Goal: Task Accomplishment & Management: Use online tool/utility

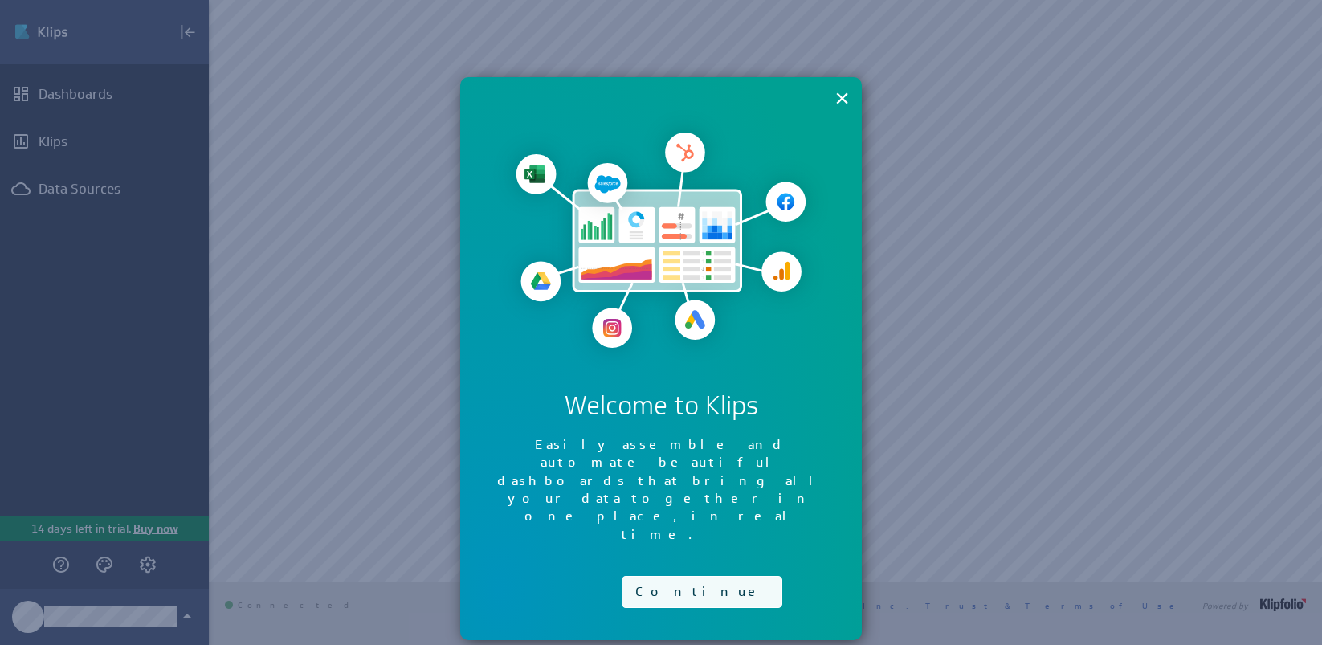
click at [674, 576] on button "Continue" at bounding box center [702, 592] width 161 height 32
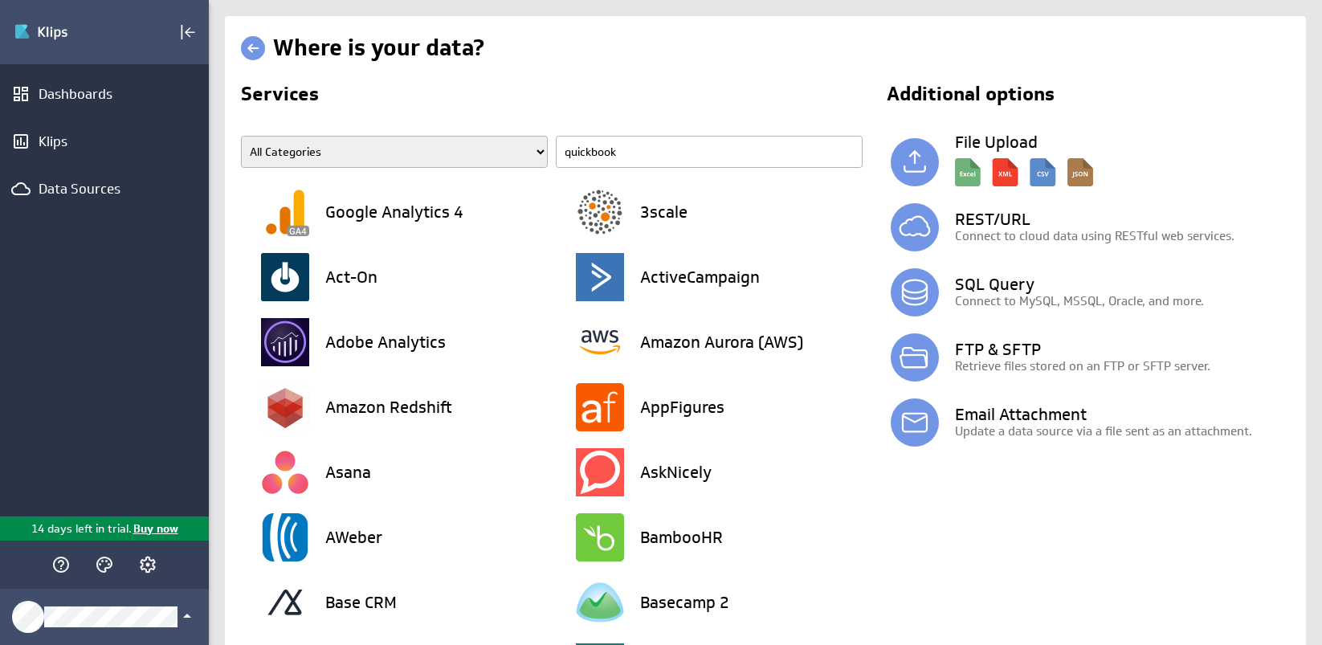
type input "quickbooks"
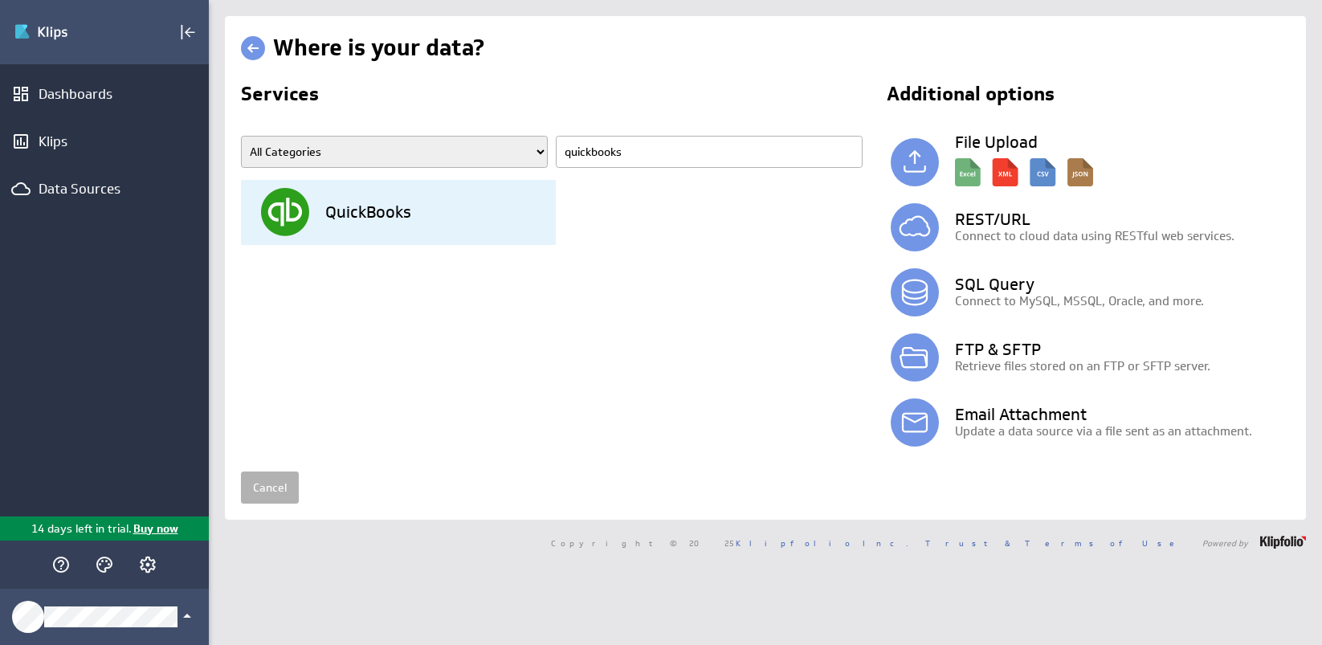
click at [402, 209] on h3 "QuickBooks" at bounding box center [368, 212] width 86 height 16
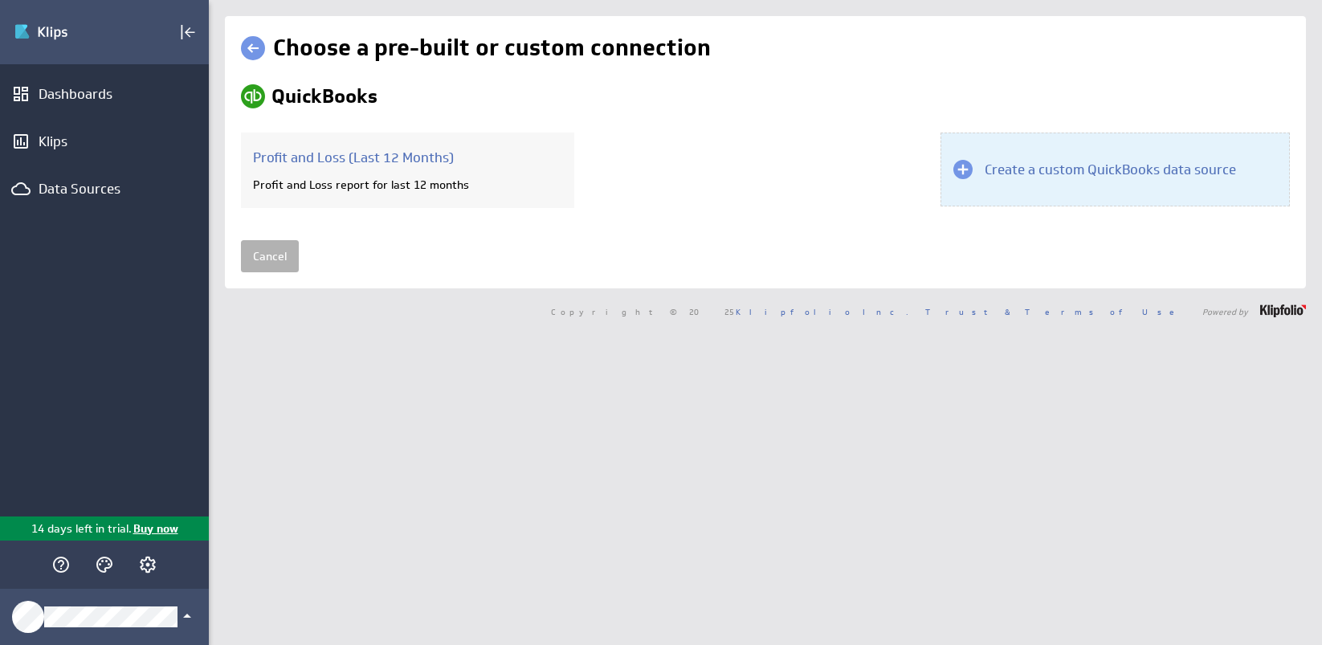
click at [1079, 166] on h3 "Create a custom QuickBooks data source" at bounding box center [1110, 170] width 251 height 18
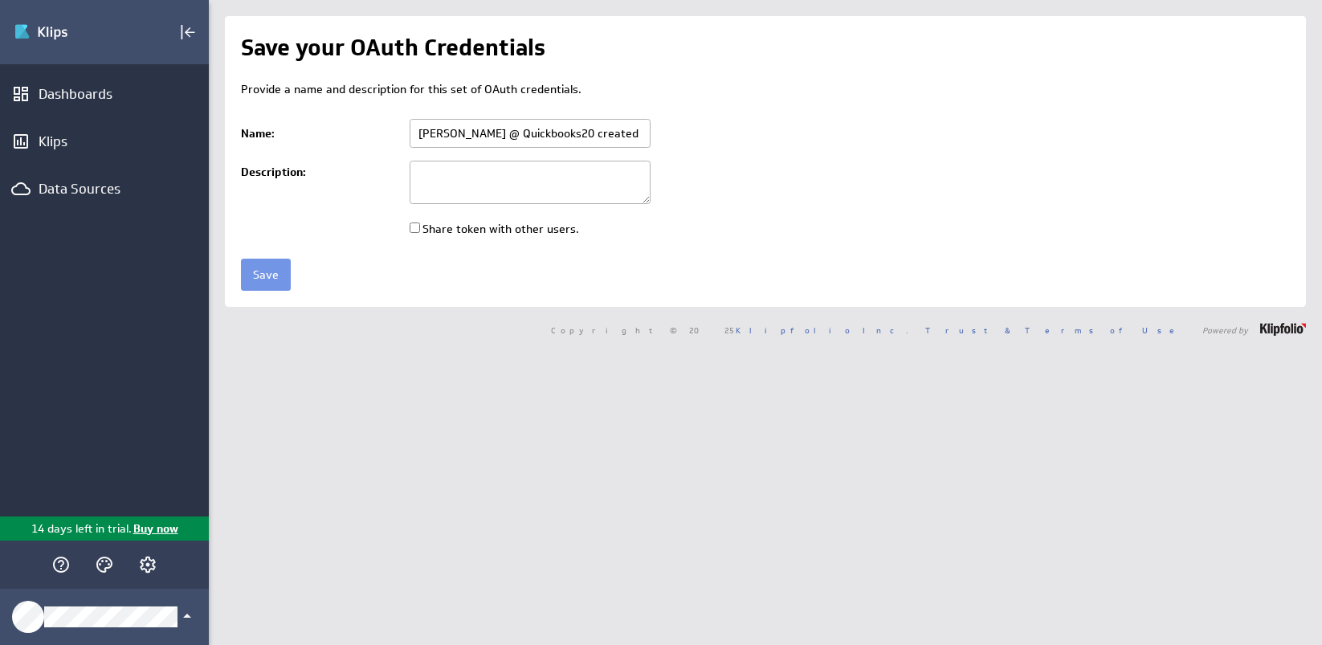
scroll to position [0, 82]
drag, startPoint x: 418, startPoint y: 138, endPoint x: 795, endPoint y: 141, distance: 377.5
click at [795, 141] on td "Chris @ Quickbooks20 created Oct 09, 2025 at 5:09 PM EDT" at bounding box center [846, 133] width 888 height 42
type input "Wynston's Klip QB"
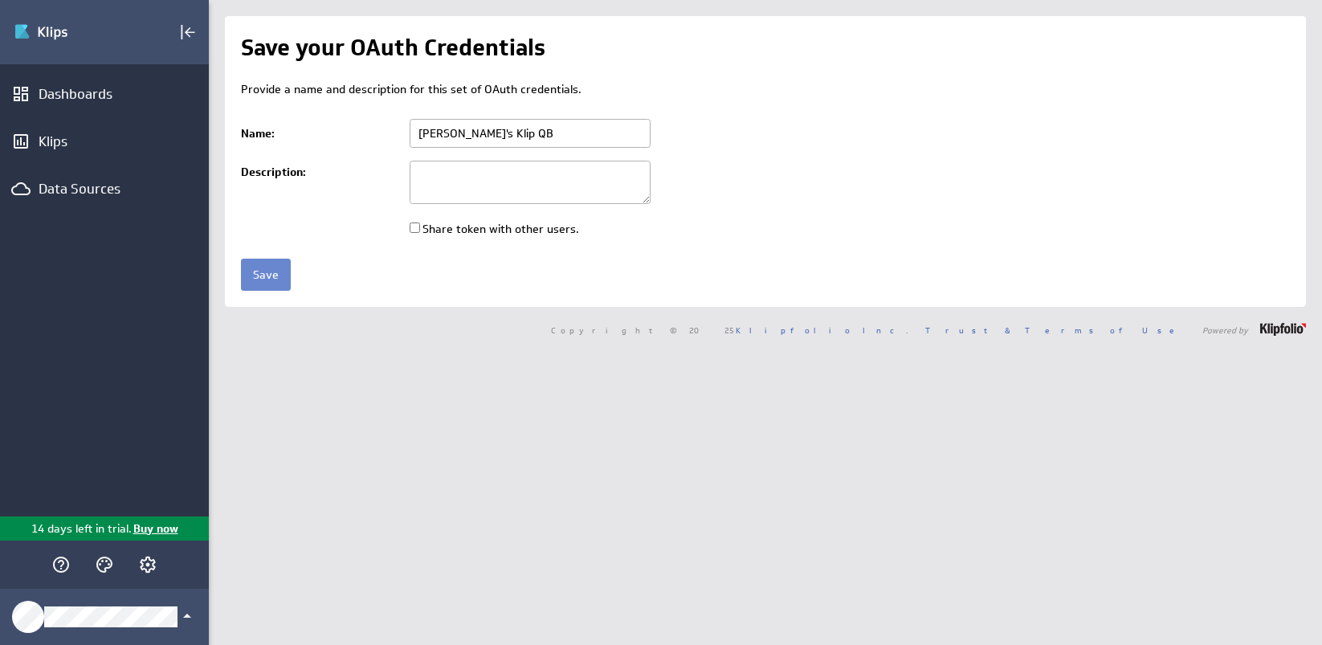
click at [270, 271] on input "Save" at bounding box center [266, 275] width 50 height 32
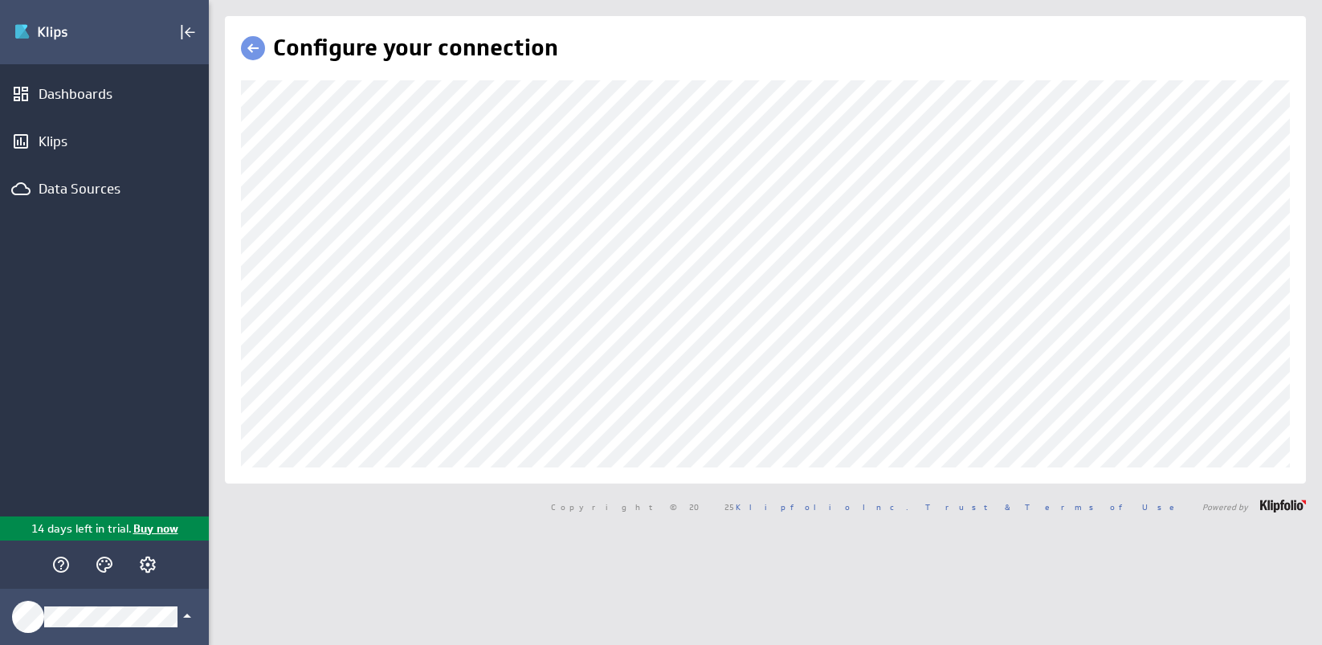
click at [341, 457] on div "Configure your connection" at bounding box center [765, 249] width 1081 height 467
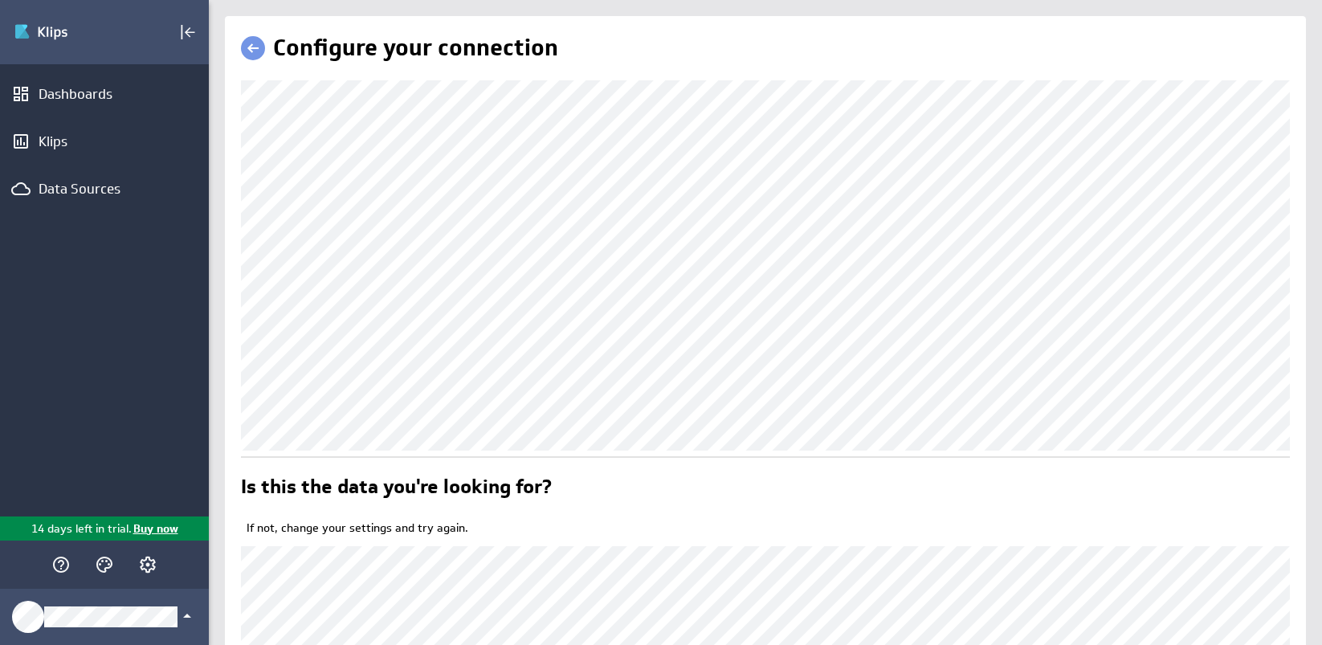
click at [258, 50] on link at bounding box center [253, 48] width 24 height 24
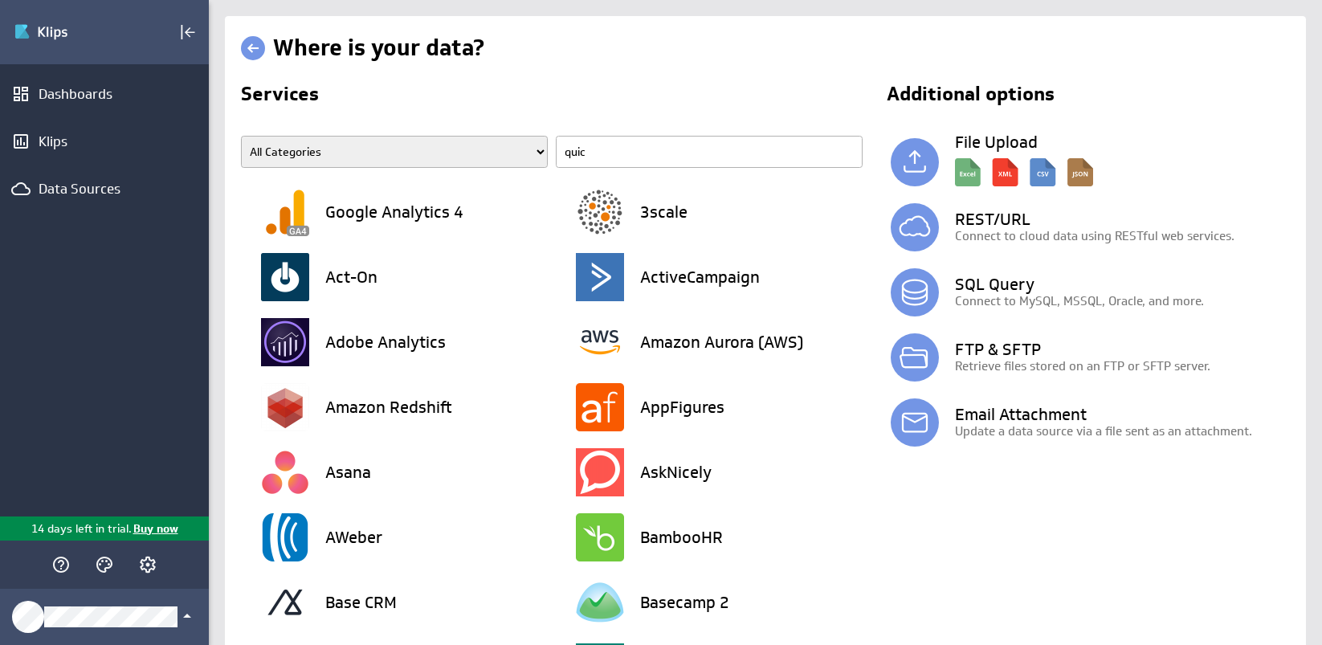
type input "quick"
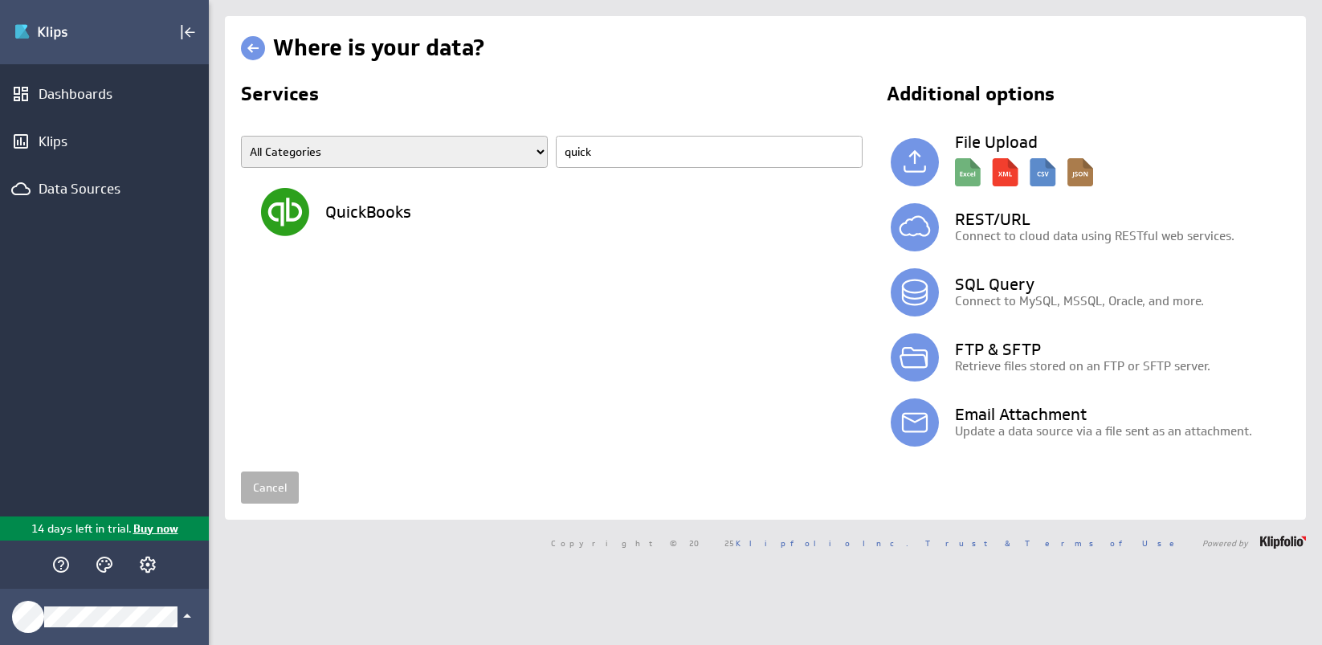
type input "quickb"
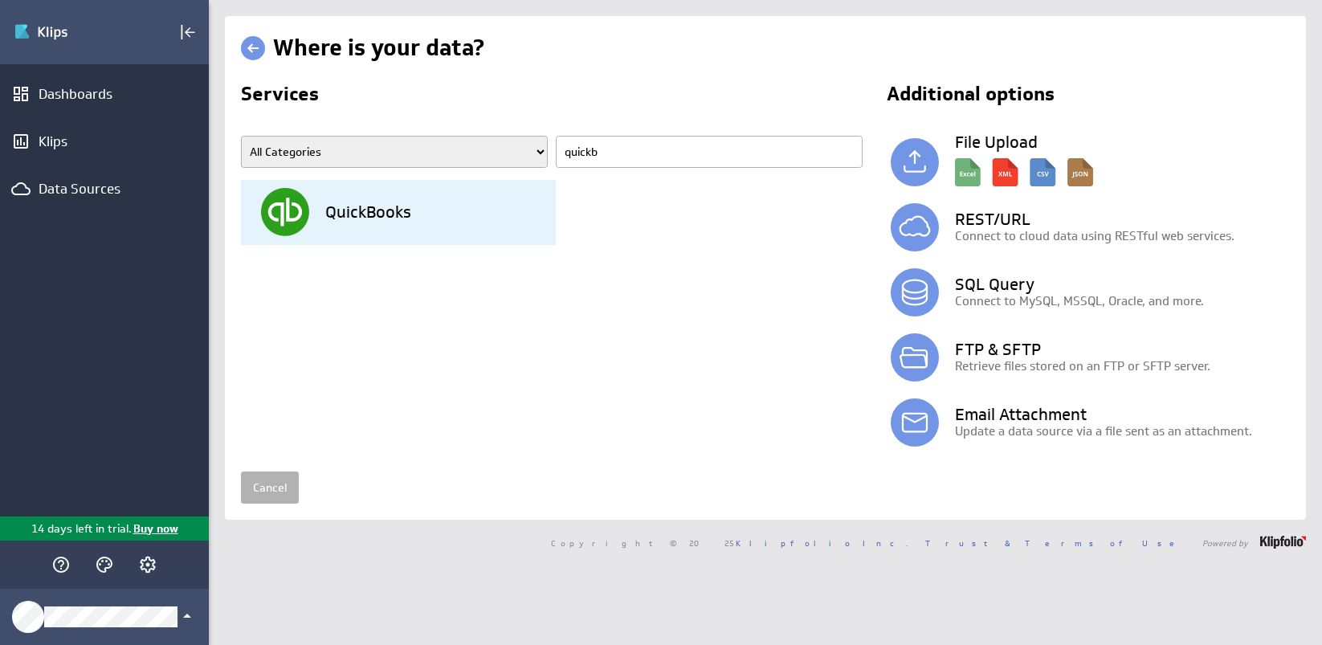
click at [380, 195] on div "QuickBooks" at bounding box center [408, 212] width 295 height 65
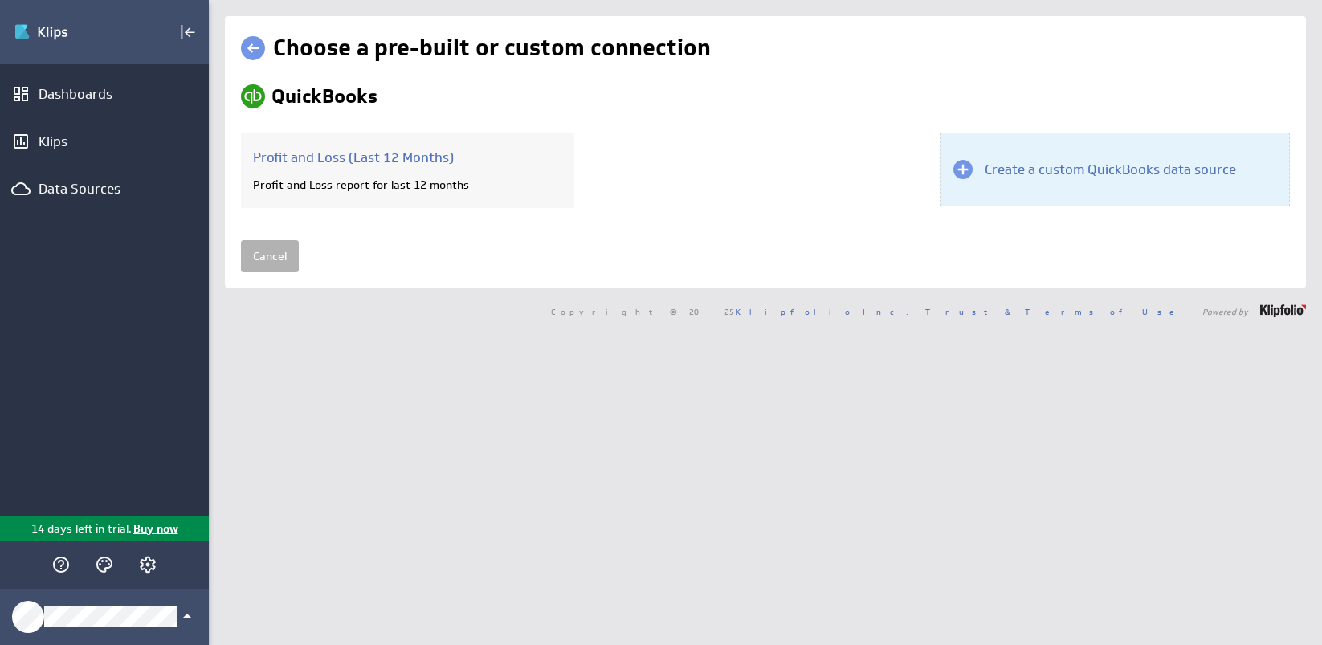
click at [1031, 169] on h3 "Create a custom QuickBooks data source" at bounding box center [1110, 170] width 251 height 18
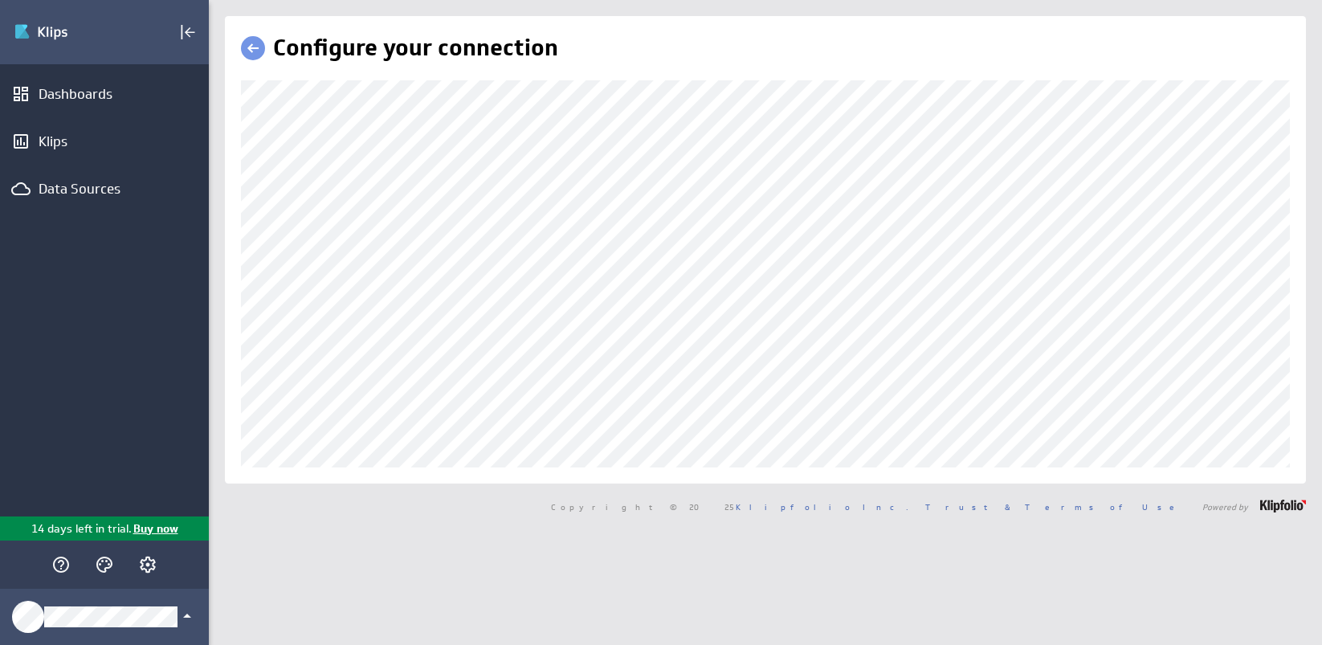
click at [327, 451] on div "Configure your connection" at bounding box center [765, 249] width 1081 height 467
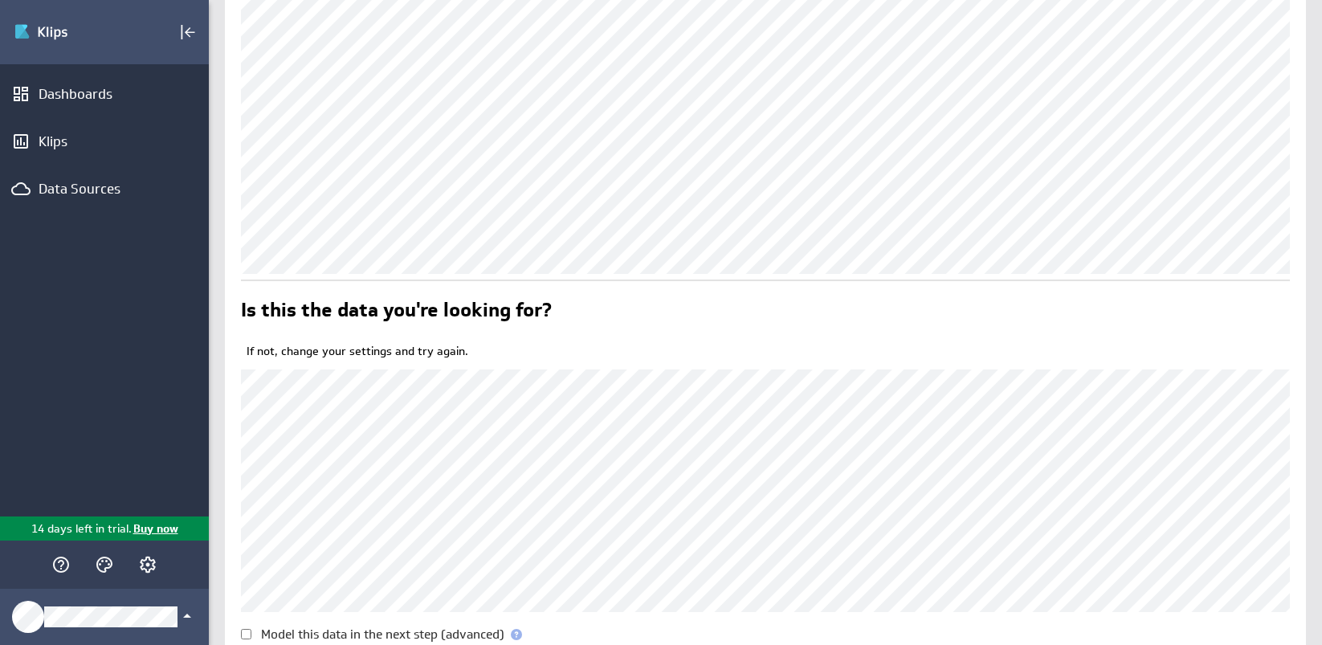
scroll to position [291, 0]
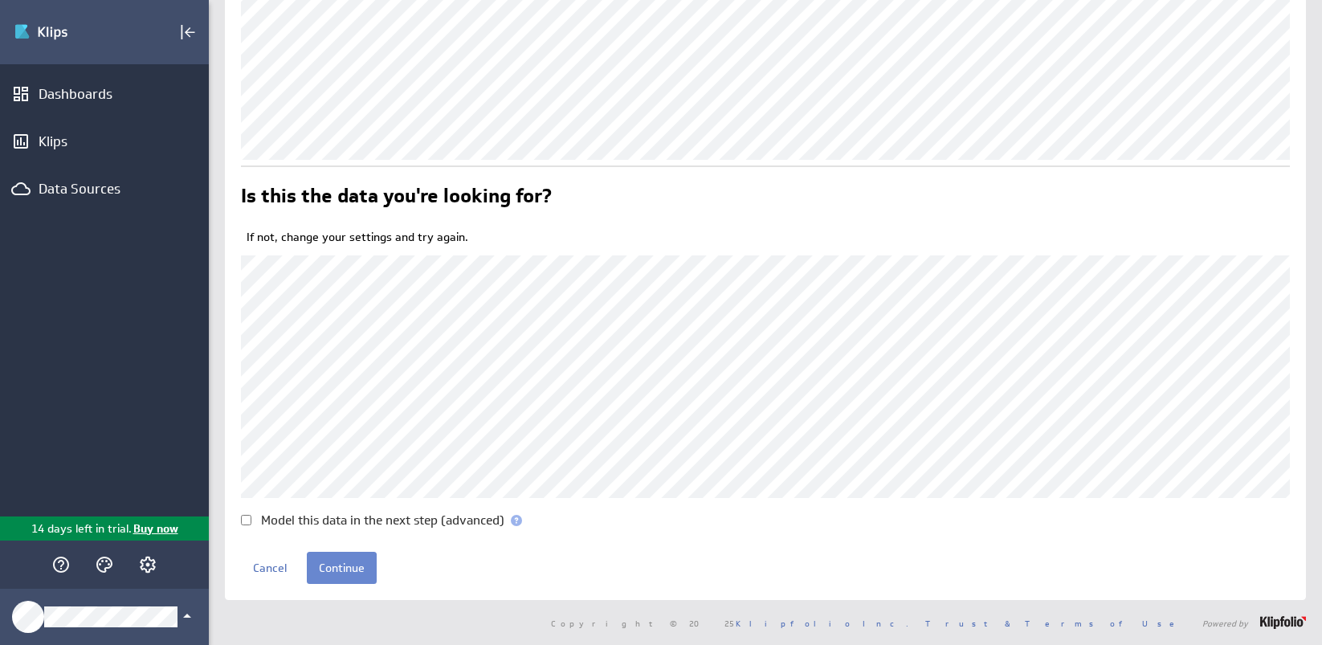
click at [349, 567] on input "Continue" at bounding box center [342, 568] width 70 height 32
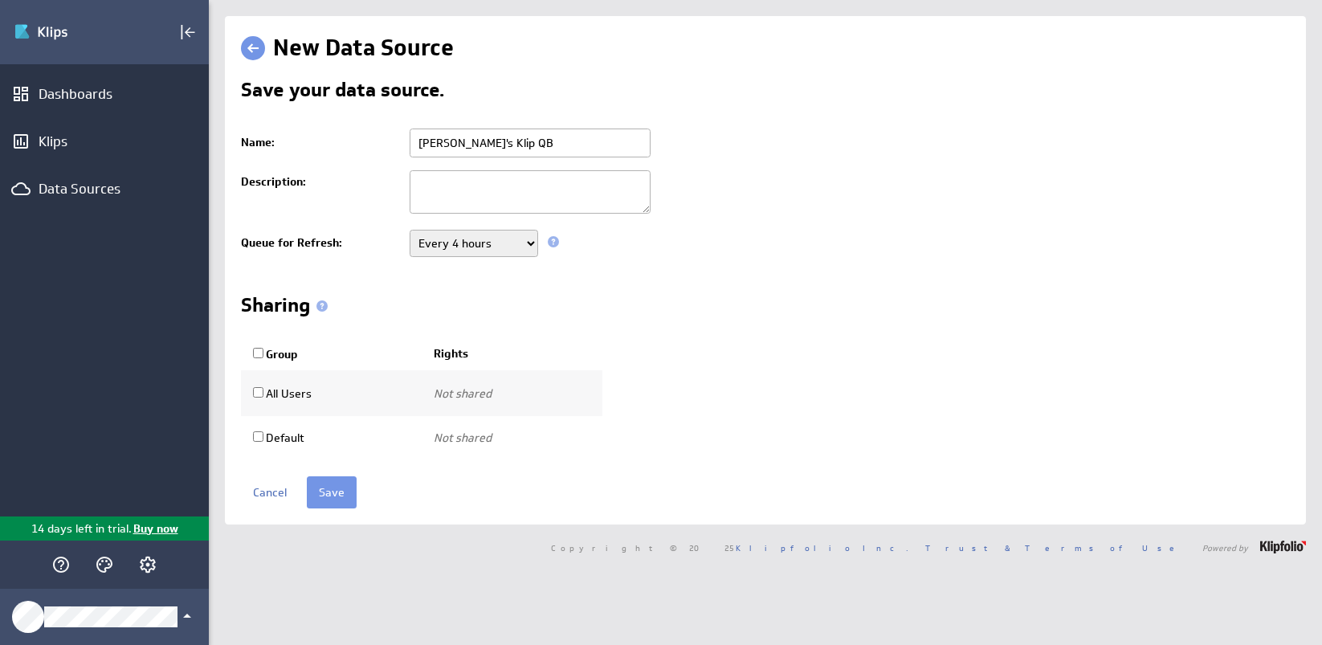
click at [519, 251] on select "Never Every minute Every 5 minutes Every 15 minutes Every 30 minutes Every hour…" at bounding box center [474, 243] width 128 height 27
select select "43200"
click at [410, 230] on select "Never Every minute Every 5 minutes Every 15 minutes Every 30 minutes Every hour…" at bounding box center [474, 243] width 128 height 27
click at [338, 494] on input "Save" at bounding box center [332, 492] width 50 height 32
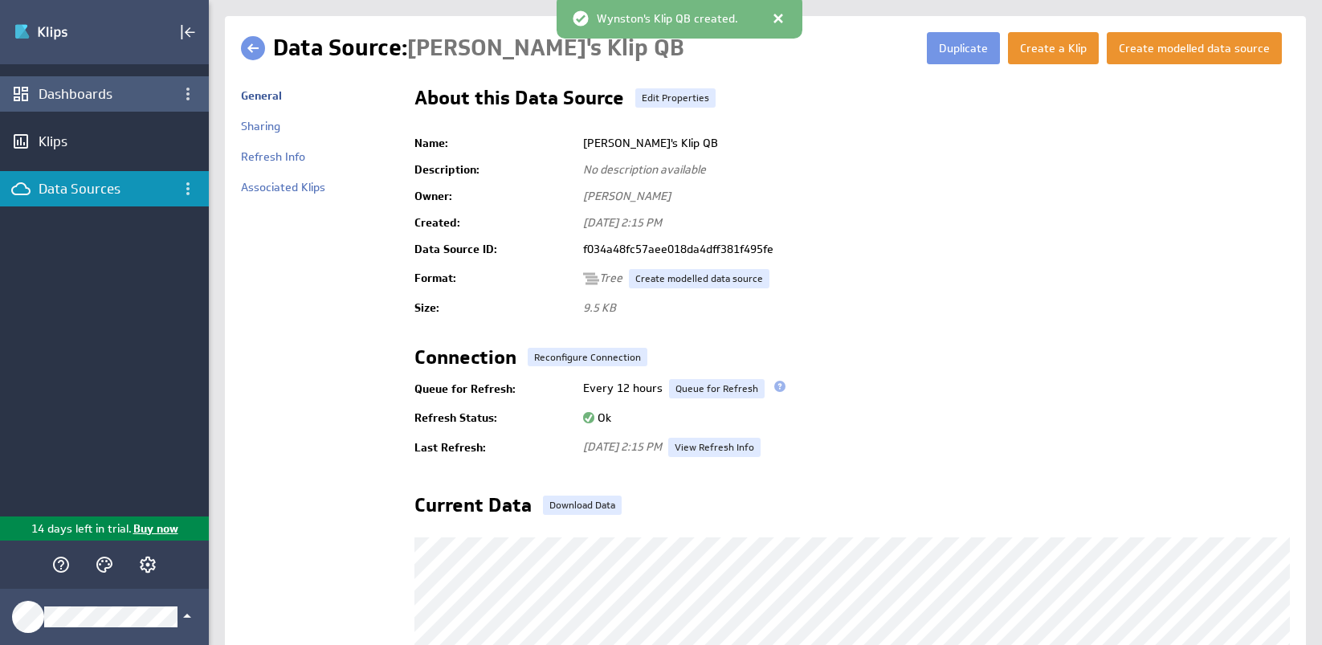
click at [85, 87] on div "Dashboards" at bounding box center [105, 94] width 132 height 18
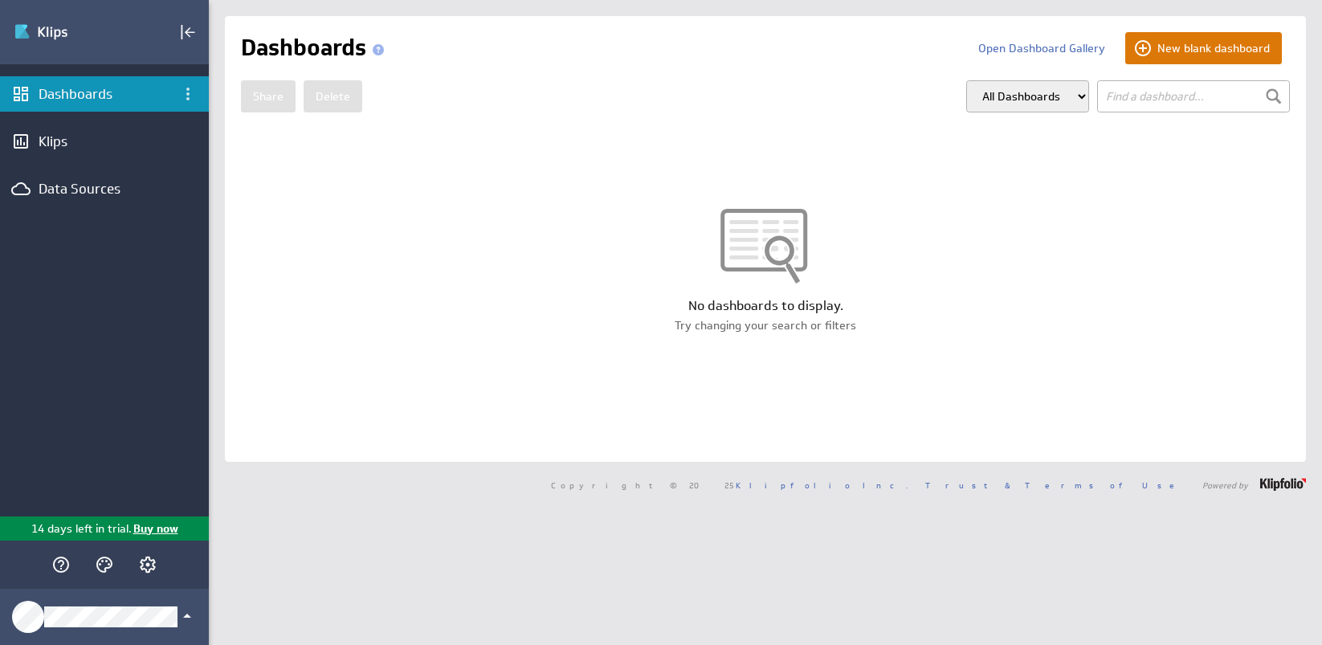
click at [1194, 43] on button "New blank dashboard" at bounding box center [1203, 48] width 157 height 32
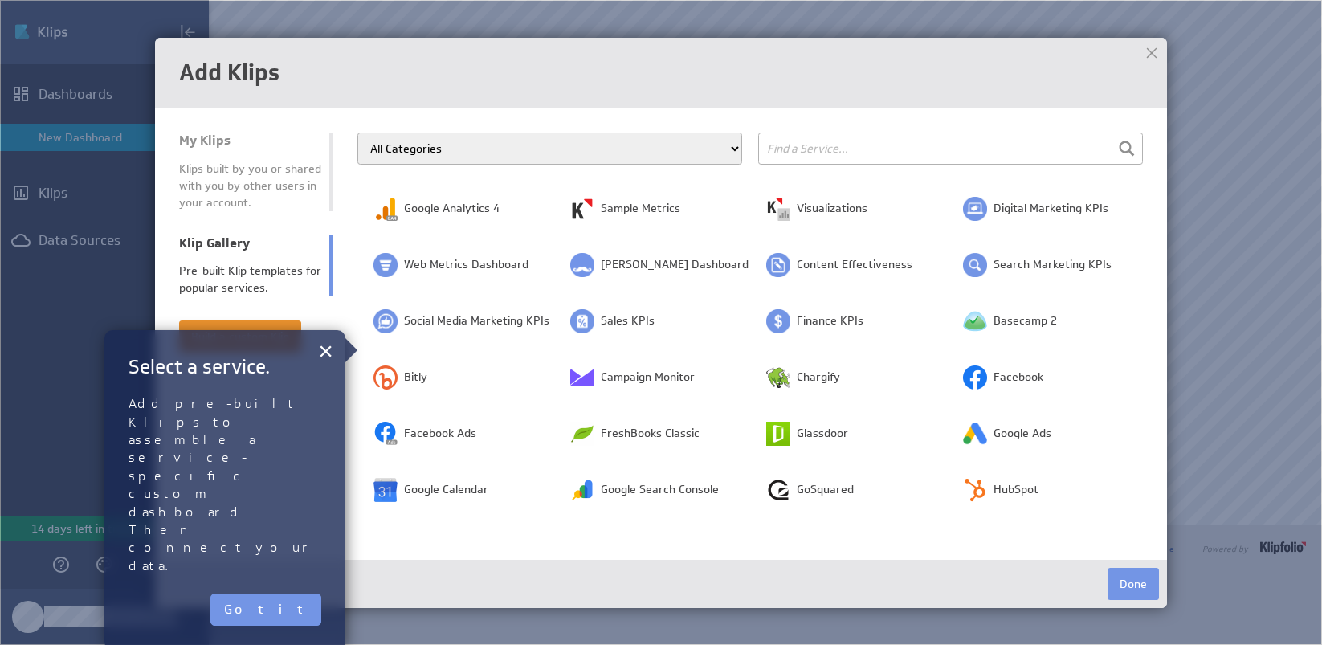
click at [809, 141] on input "text" at bounding box center [950, 149] width 385 height 32
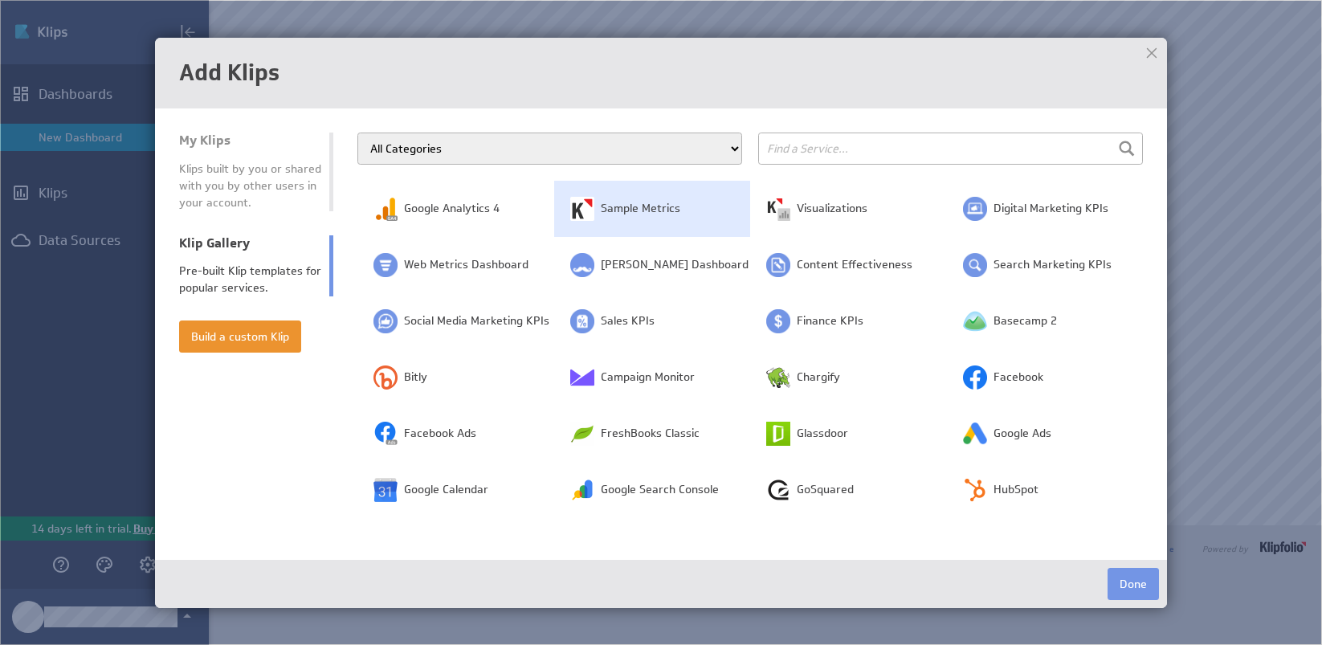
click at [604, 218] on td "Sample Metrics" at bounding box center [652, 209] width 197 height 56
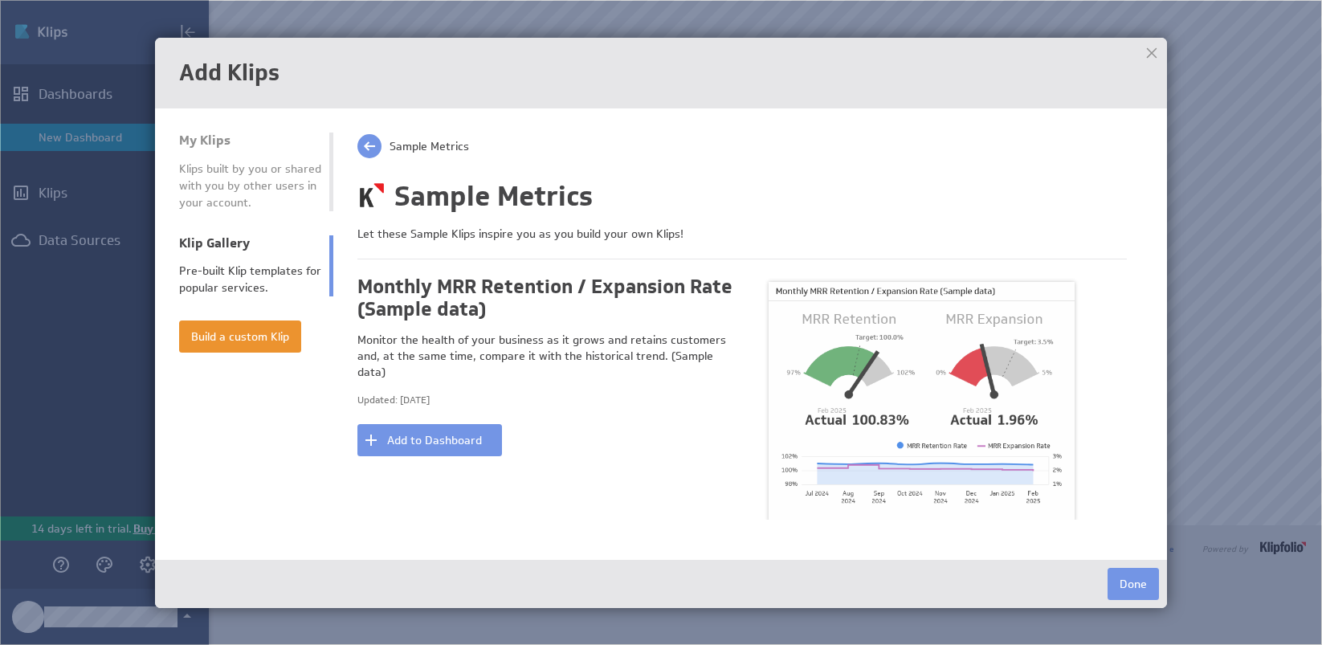
click at [370, 145] on span at bounding box center [369, 146] width 24 height 24
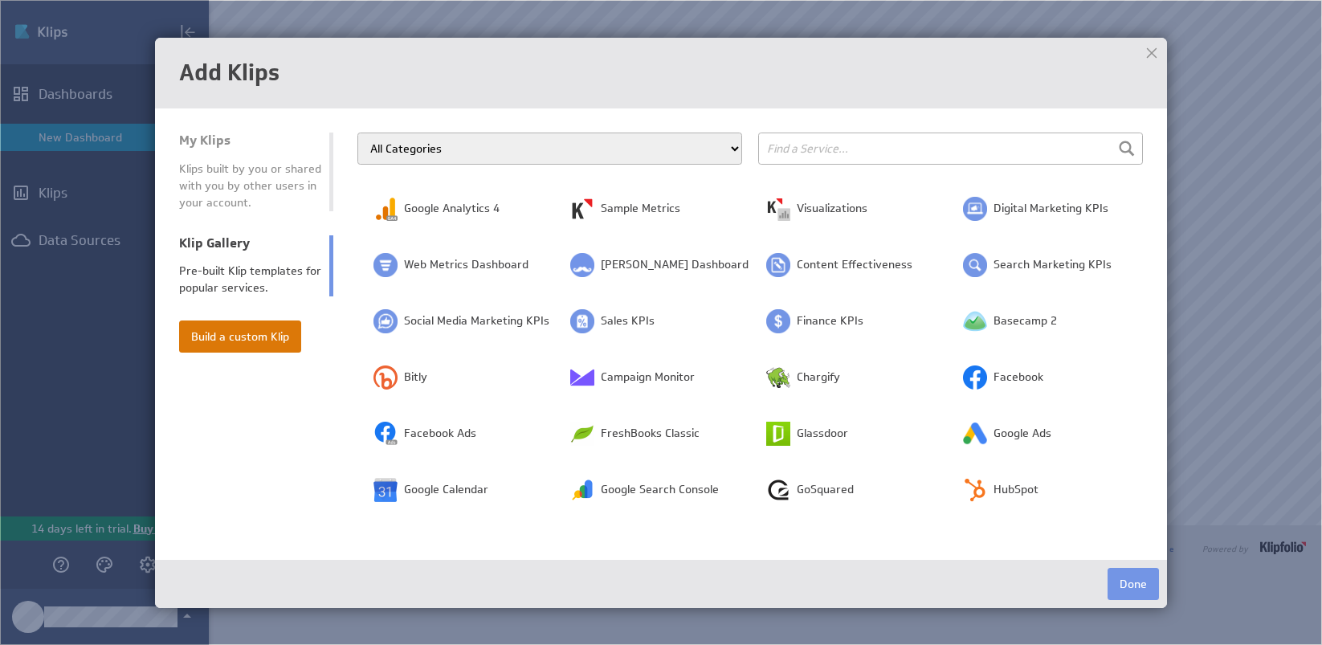
click at [218, 345] on button "Build a custom Klip" at bounding box center [240, 336] width 122 height 32
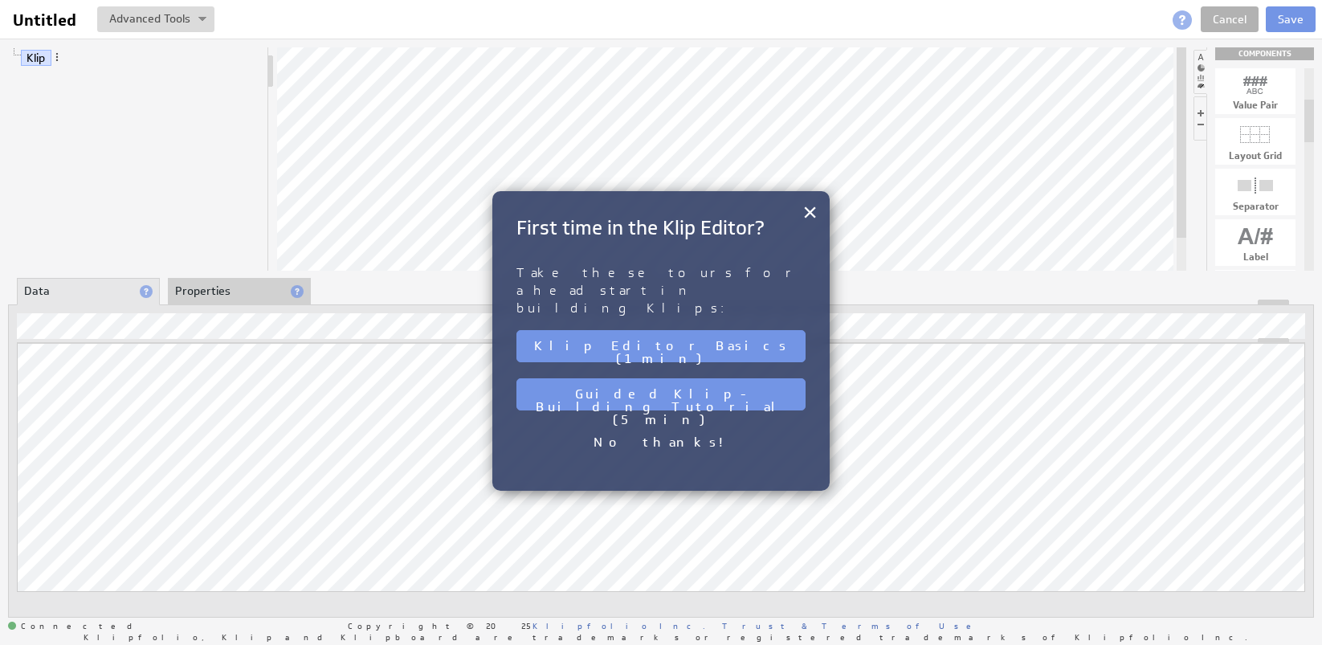
drag, startPoint x: 1311, startPoint y: 100, endPoint x: 1315, endPoint y: 132, distance: 32.3
click at [1315, 132] on div "Klip COMPONENTS Table Bar/Line Chart Gauge Value Pair Layout Grid Separator Lab…" at bounding box center [661, 332] width 1322 height 587
click at [808, 214] on button "×" at bounding box center [809, 212] width 15 height 32
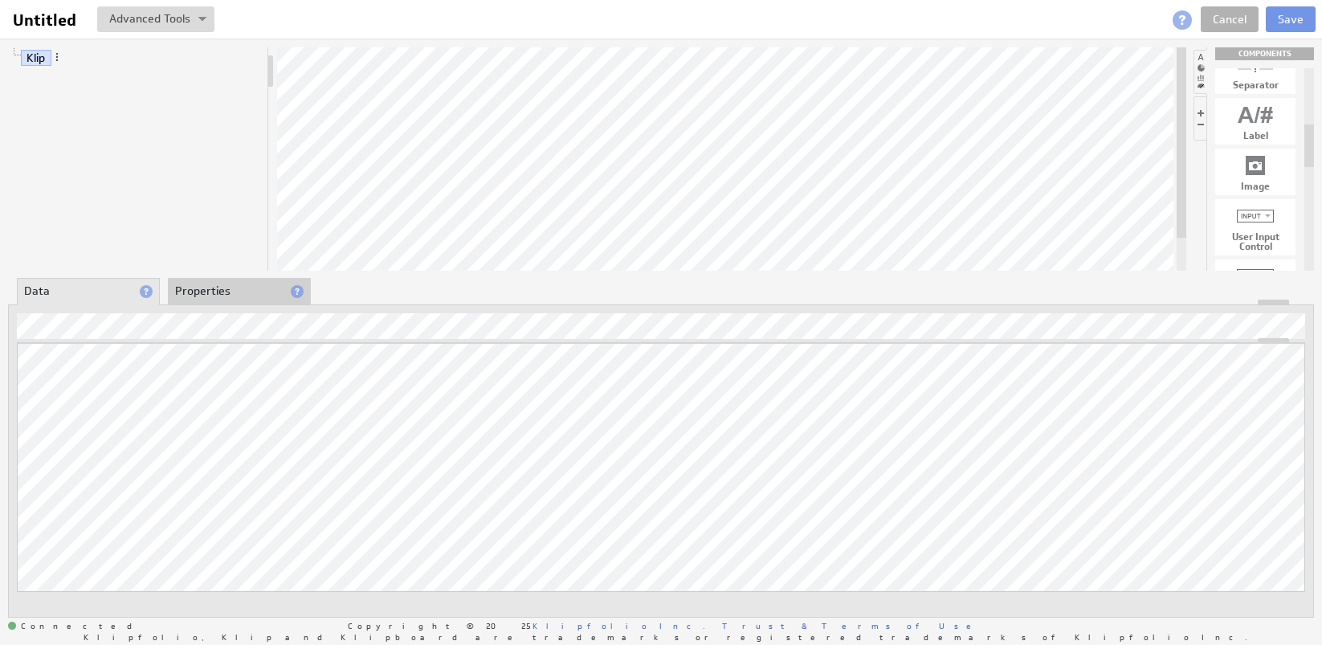
drag, startPoint x: 1310, startPoint y: 133, endPoint x: 1309, endPoint y: 157, distance: 24.1
click at [1309, 157] on div at bounding box center [1309, 145] width 10 height 43
click at [1257, 114] on div at bounding box center [1255, 115] width 80 height 26
drag, startPoint x: 1257, startPoint y: 114, endPoint x: 651, endPoint y: 173, distance: 609.2
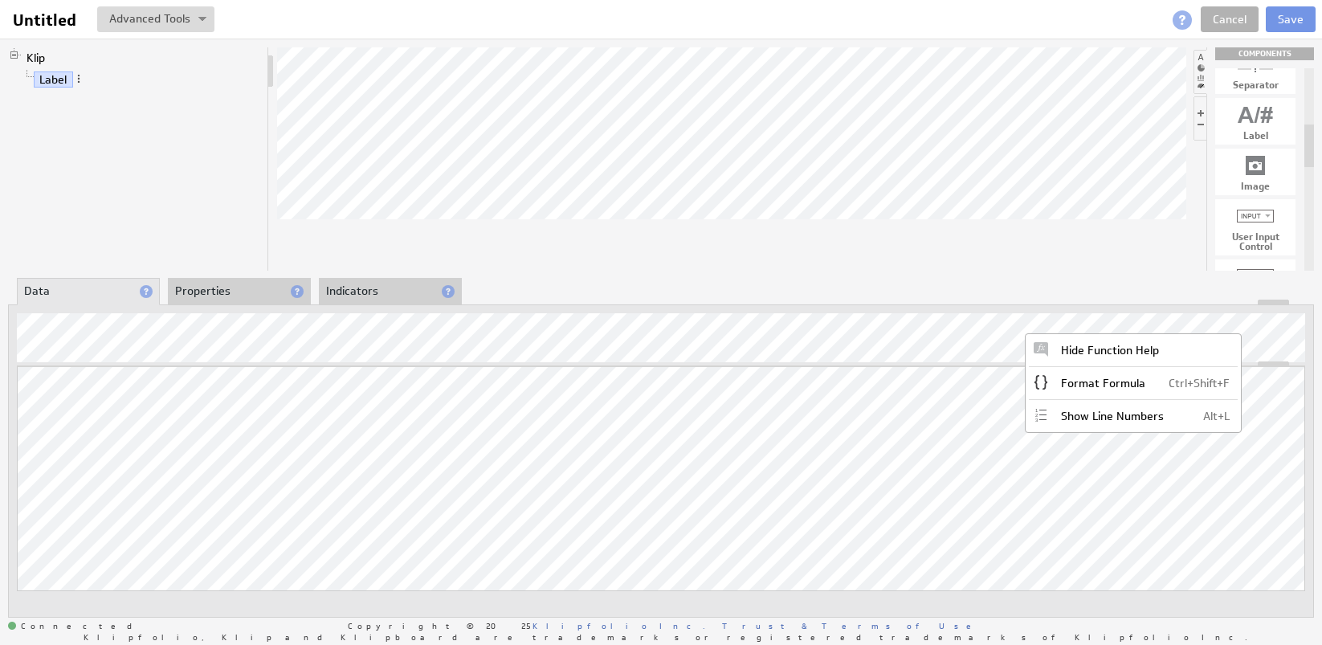
click at [1017, 273] on div "Klip Label COMPONENTS Table Bar/Line Chart Gauge Value Pair Layout Grid Separat…" at bounding box center [661, 332] width 1322 height 587
click at [77, 80] on span at bounding box center [78, 78] width 11 height 11
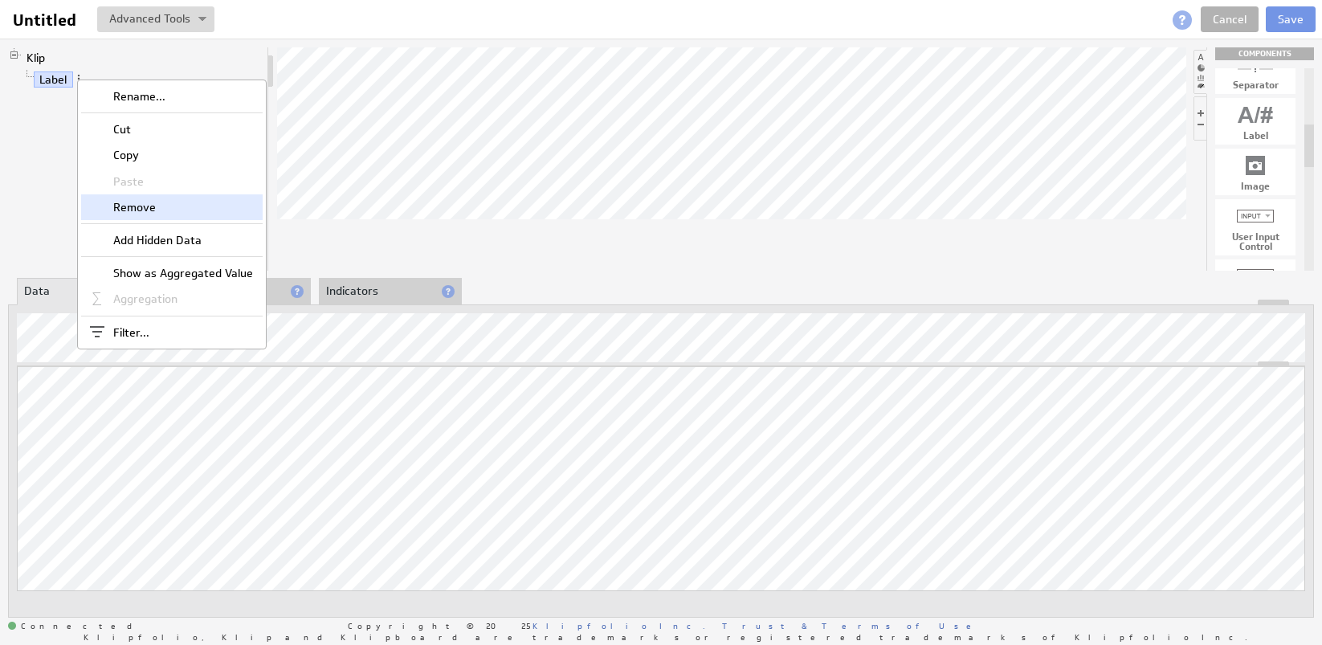
click at [153, 211] on div "Remove" at bounding box center [172, 207] width 182 height 26
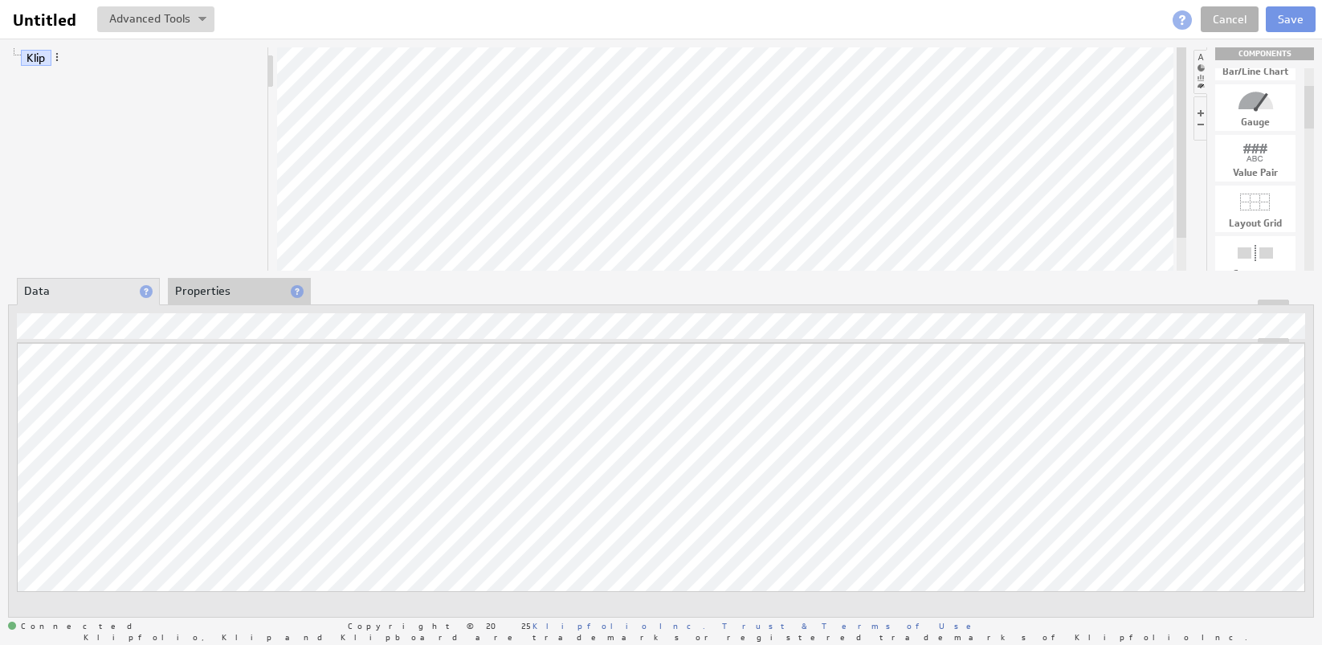
click at [1203, 70] on li at bounding box center [1200, 72] width 14 height 44
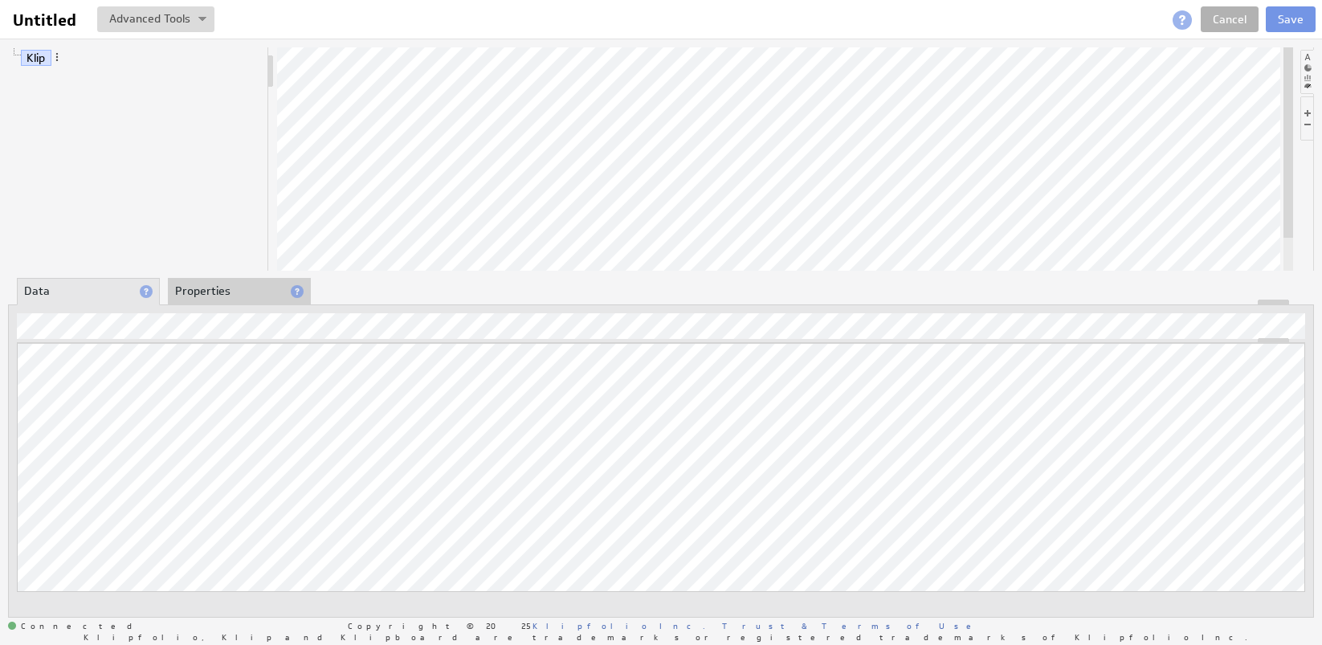
click at [1312, 76] on li at bounding box center [1307, 72] width 14 height 44
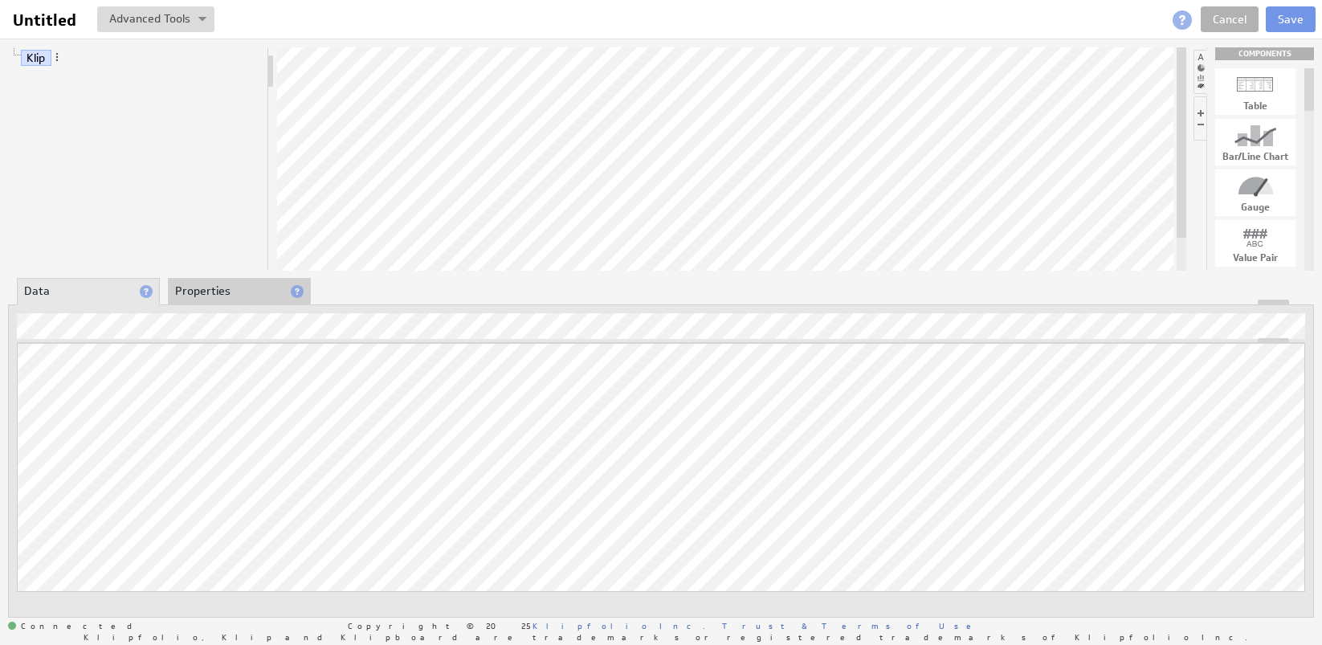
click at [1266, 101] on div "Table" at bounding box center [1255, 106] width 80 height 10
drag, startPoint x: 1262, startPoint y: 89, endPoint x: 861, endPoint y: 145, distance: 404.6
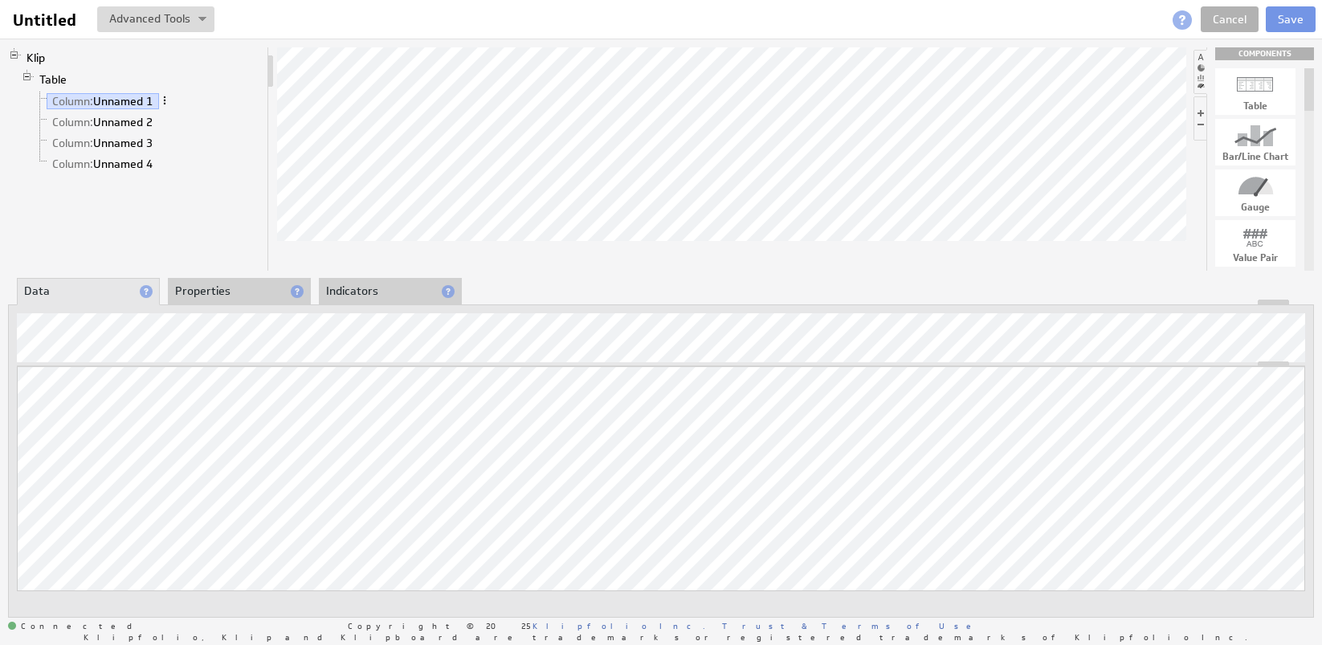
click at [169, 96] on span at bounding box center [164, 100] width 11 height 11
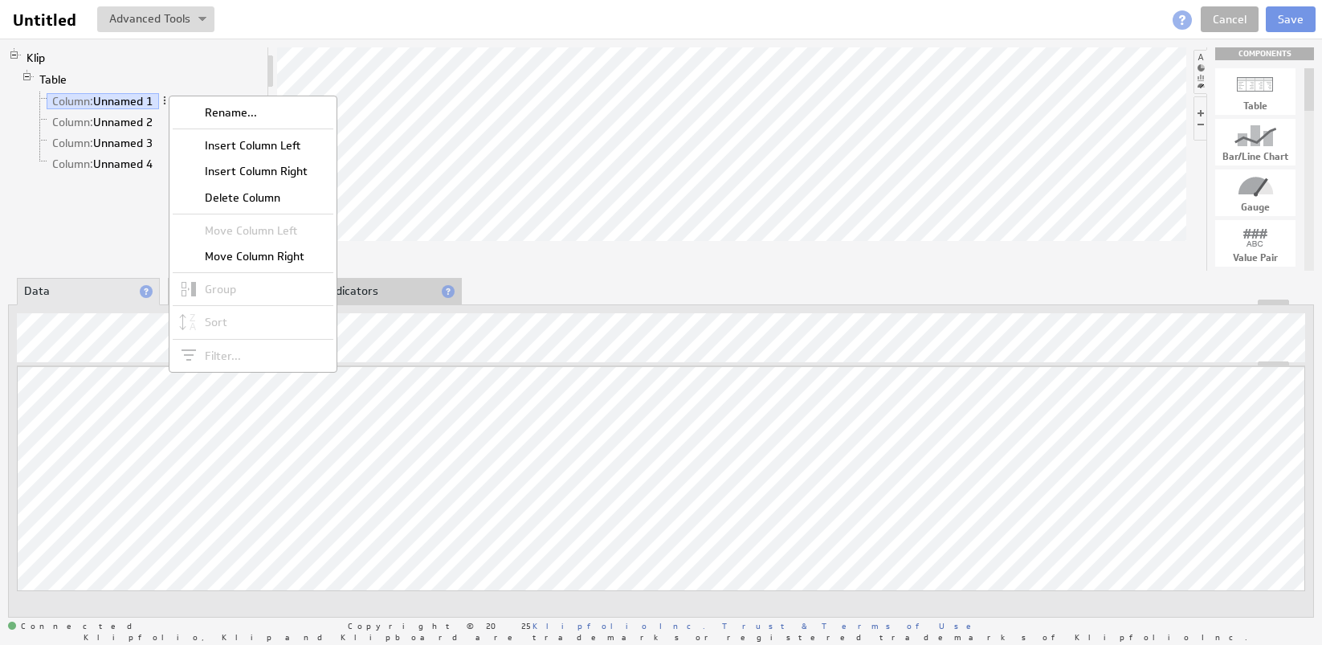
click at [104, 78] on li "Table Column: Unnamed 1 Column: Unnamed 2 Column: Unnamed 3 Column: Unnamed 4" at bounding box center [141, 123] width 240 height 108
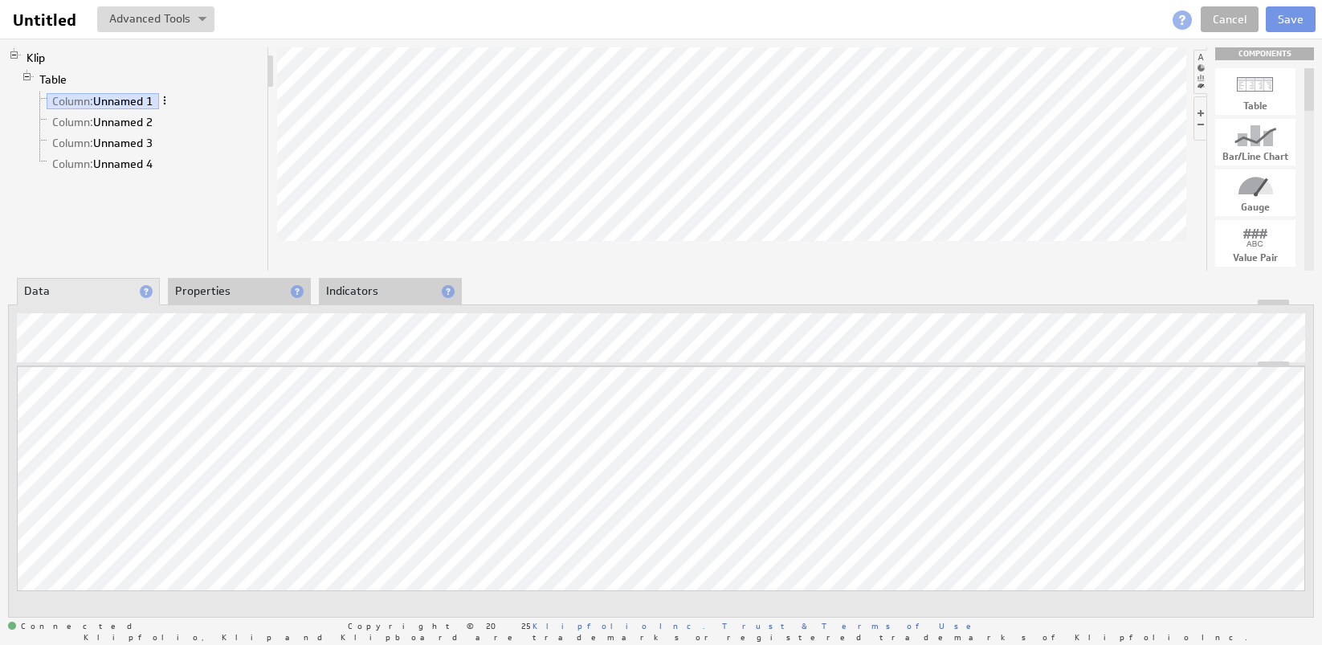
click at [169, 99] on span at bounding box center [164, 100] width 11 height 11
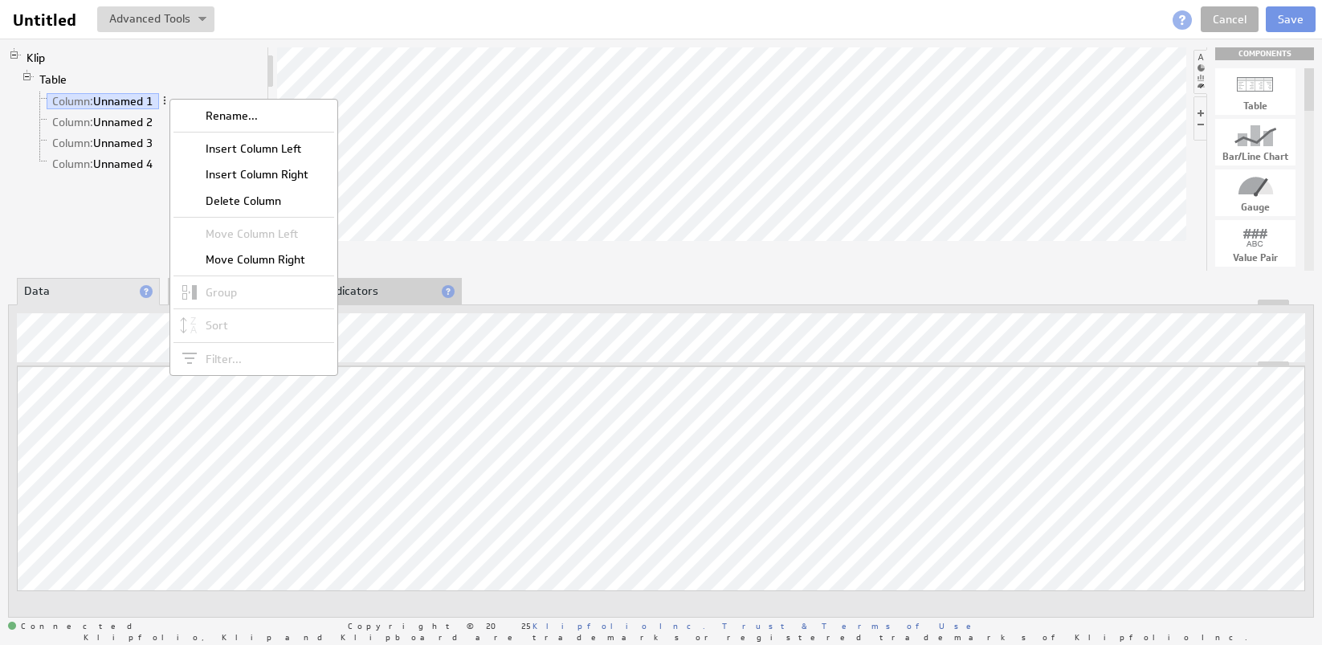
click at [103, 79] on li "Table Column: Unnamed 1 Column: Unnamed 2 Column: Unnamed 3 Column: Unnamed 4" at bounding box center [141, 123] width 240 height 108
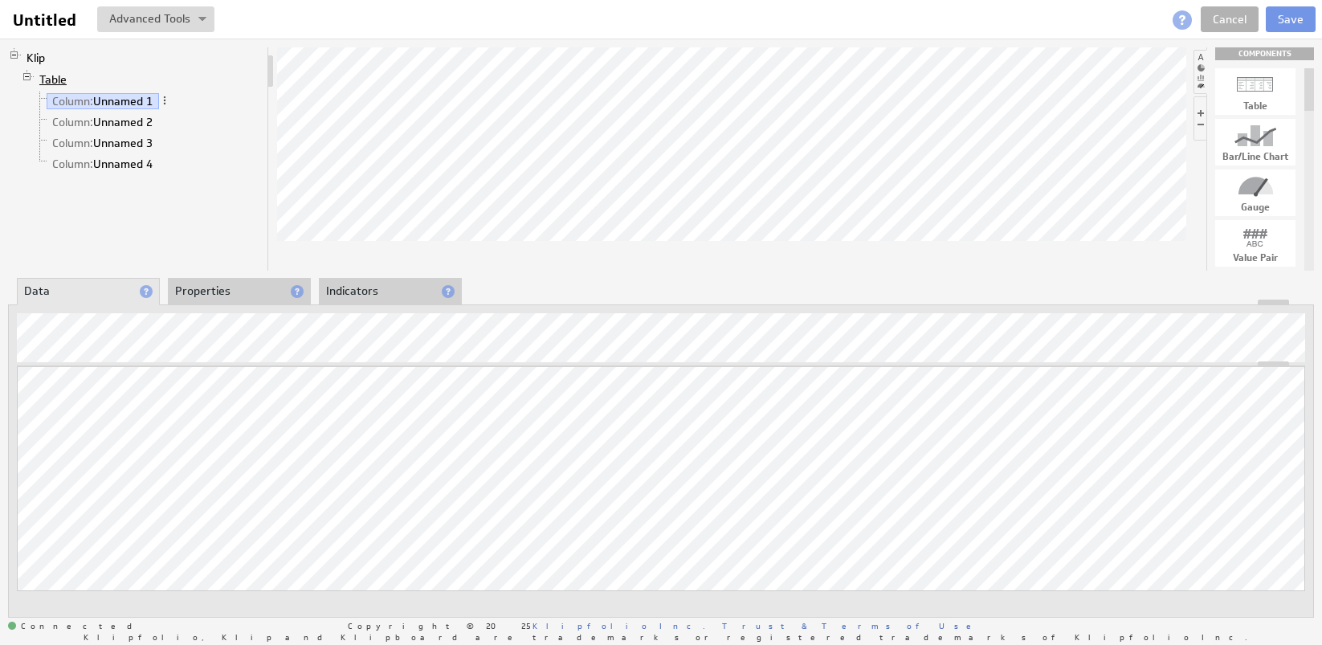
click at [47, 80] on link "Table" at bounding box center [53, 79] width 39 height 16
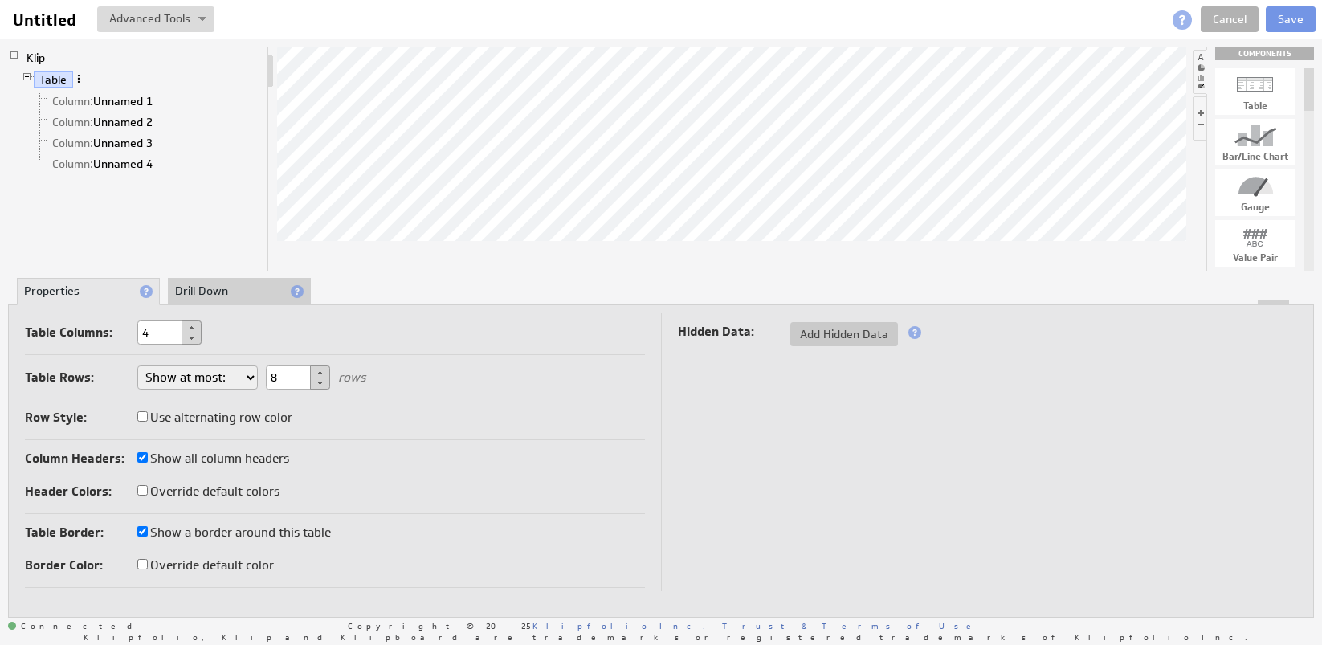
click at [82, 74] on span at bounding box center [78, 78] width 11 height 11
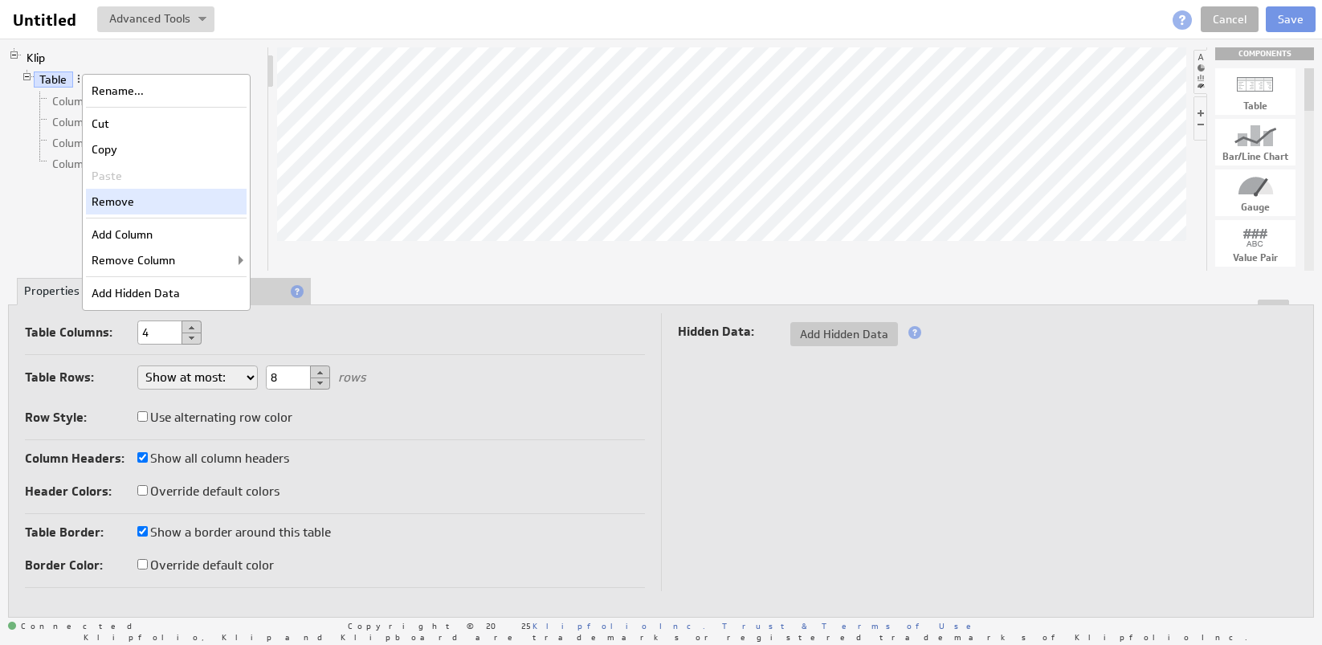
click at [125, 203] on div "Remove" at bounding box center [166, 202] width 161 height 26
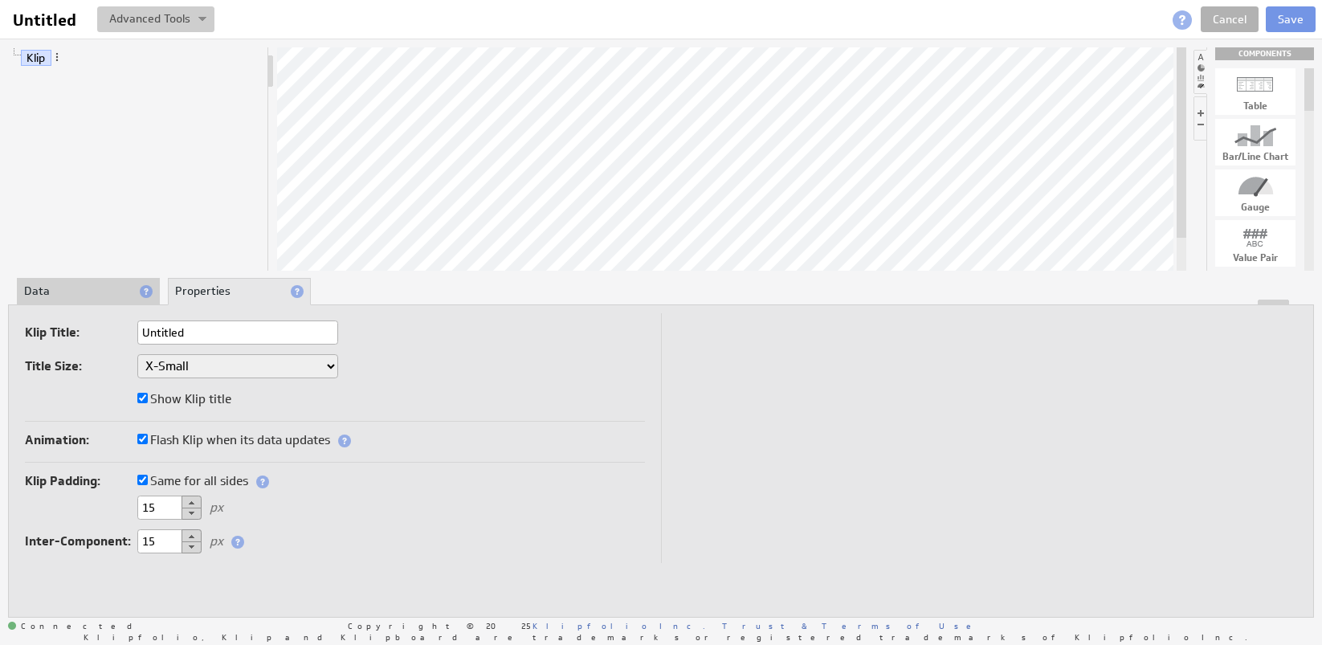
click at [202, 21] on img at bounding box center [202, 20] width 8 height 6
click at [304, 8] on div at bounding box center [612, 19] width 797 height 26
drag, startPoint x: 1310, startPoint y: 101, endPoint x: 1310, endPoint y: 116, distance: 15.3
click at [1310, 116] on div at bounding box center [1309, 105] width 10 height 43
drag, startPoint x: 1262, startPoint y: 165, endPoint x: 823, endPoint y: 164, distance: 439.3
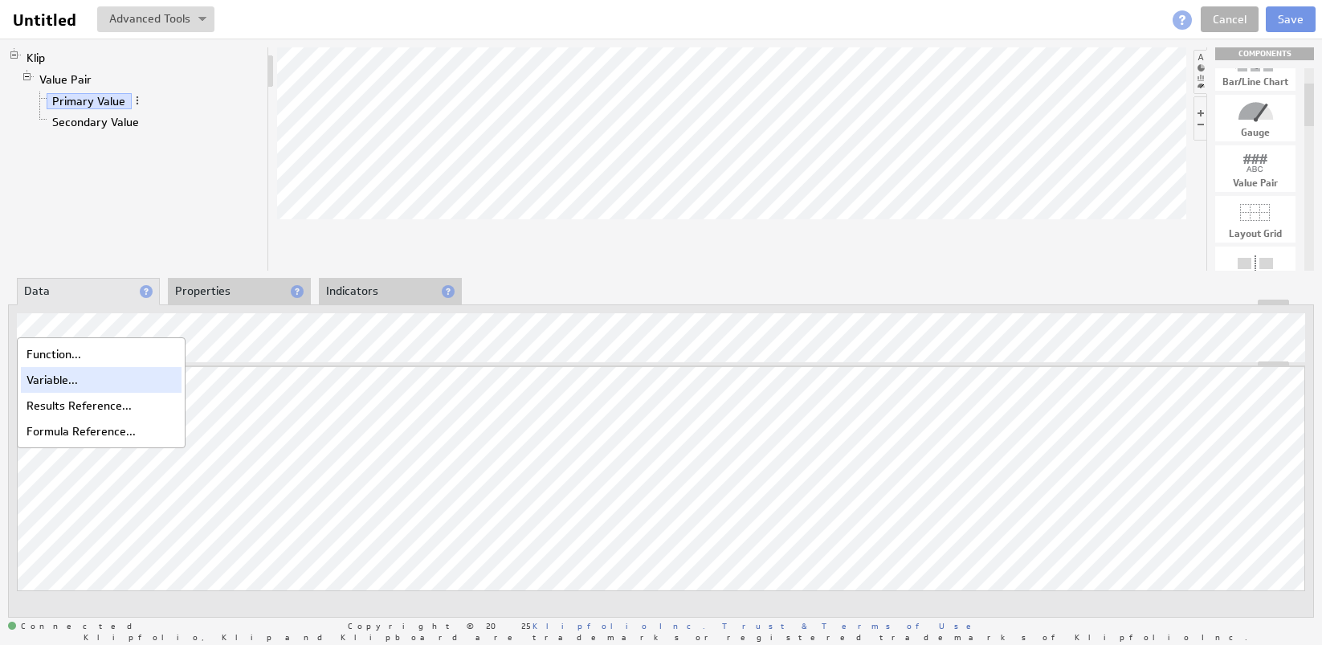
click at [71, 377] on div "Variable..." at bounding box center [101, 380] width 161 height 26
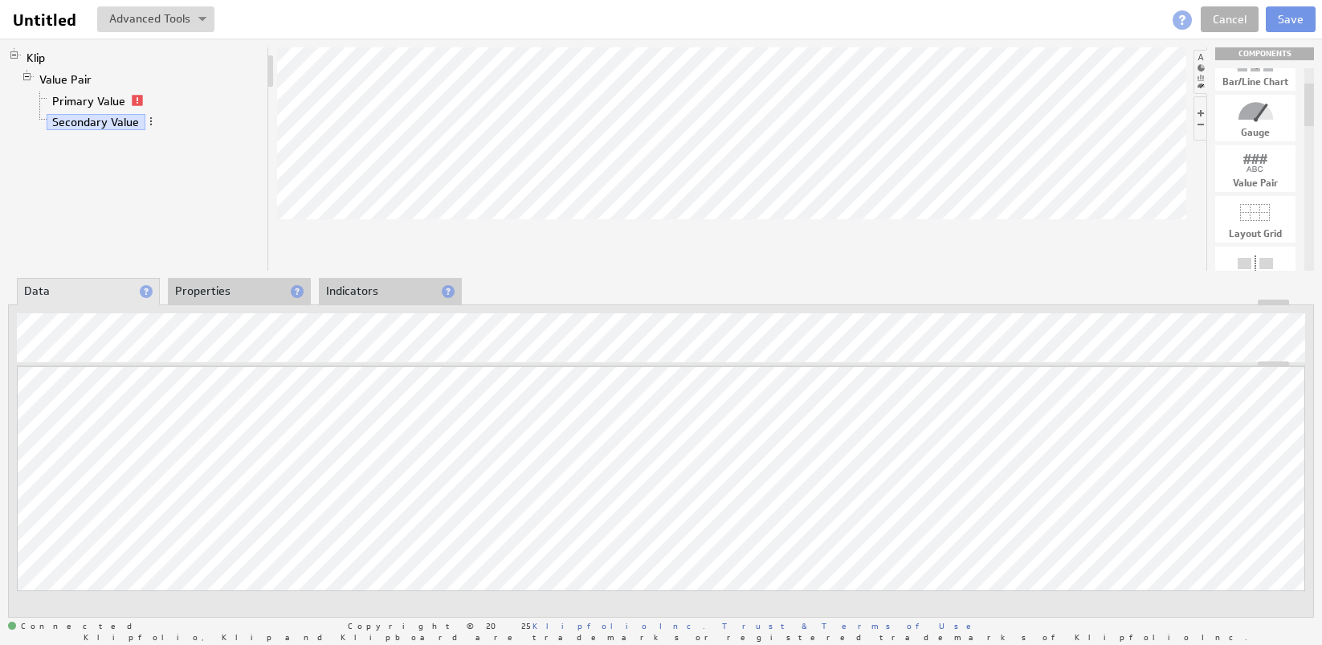
click at [215, 289] on li "Properties" at bounding box center [239, 291] width 143 height 27
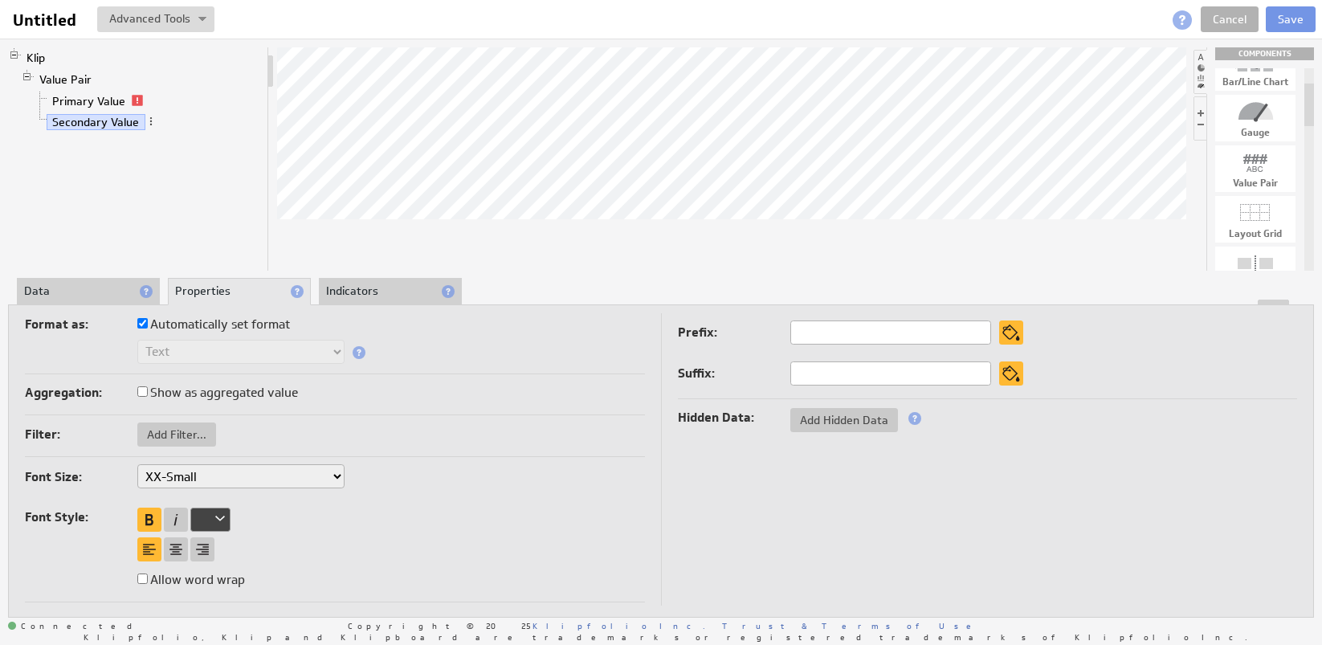
click at [105, 293] on li "Data" at bounding box center [88, 291] width 143 height 27
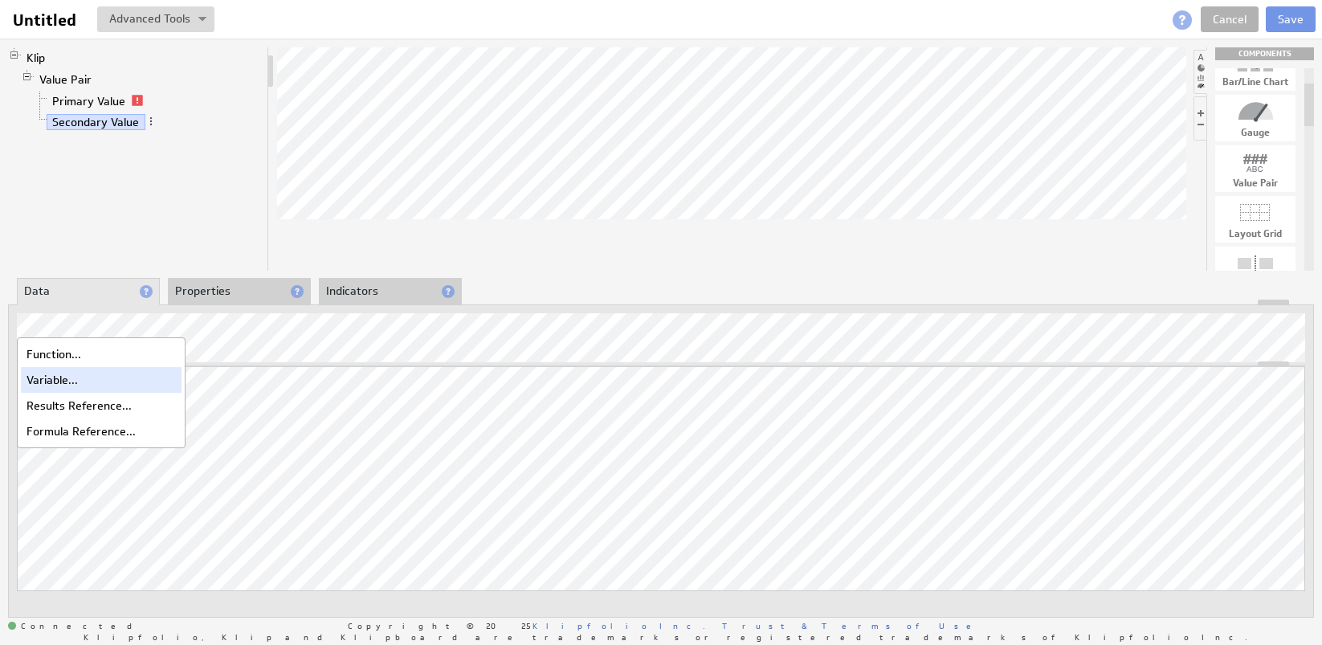
click at [72, 381] on div "Variable..." at bounding box center [101, 380] width 161 height 26
click at [52, 356] on div "Function..." at bounding box center [101, 354] width 161 height 26
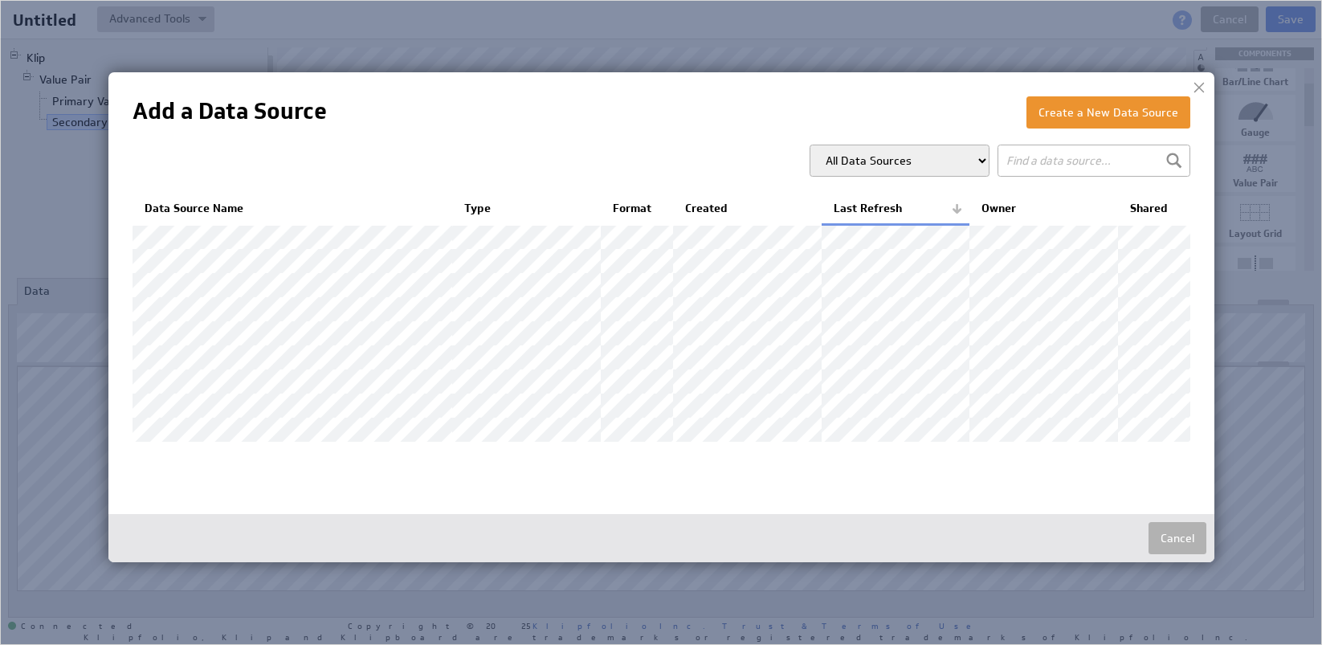
click at [1034, 159] on input "text" at bounding box center [1093, 161] width 193 height 32
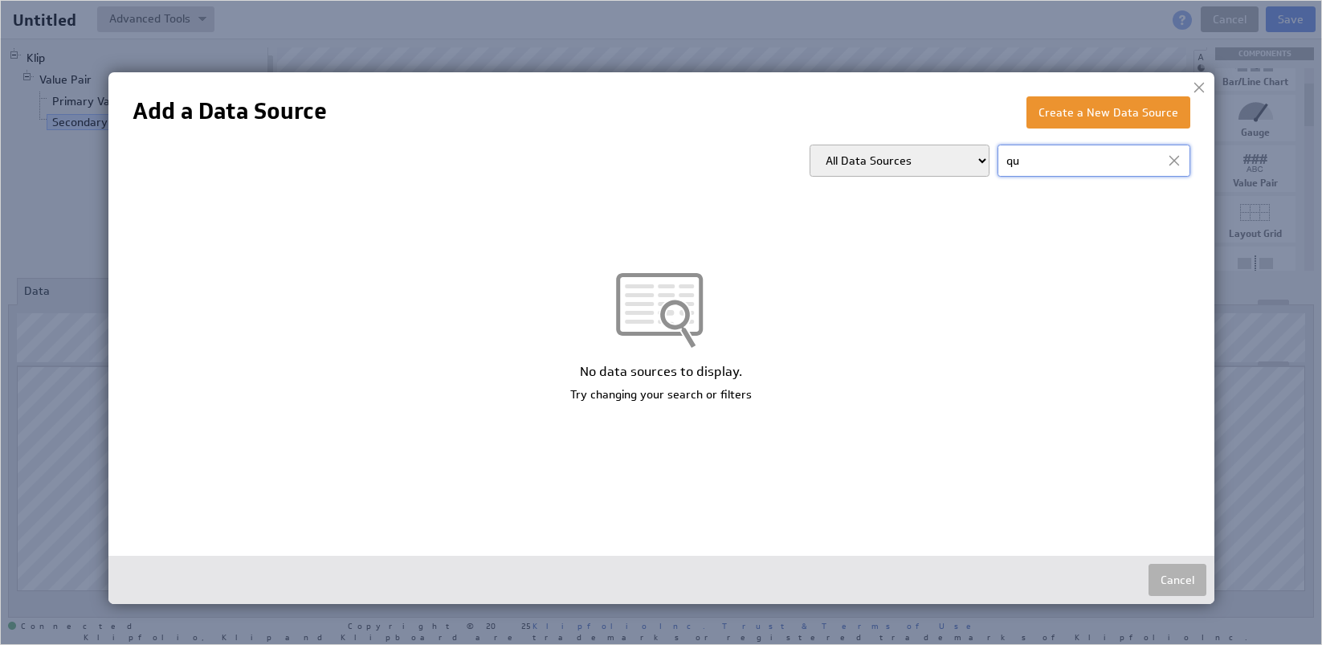
type input "q"
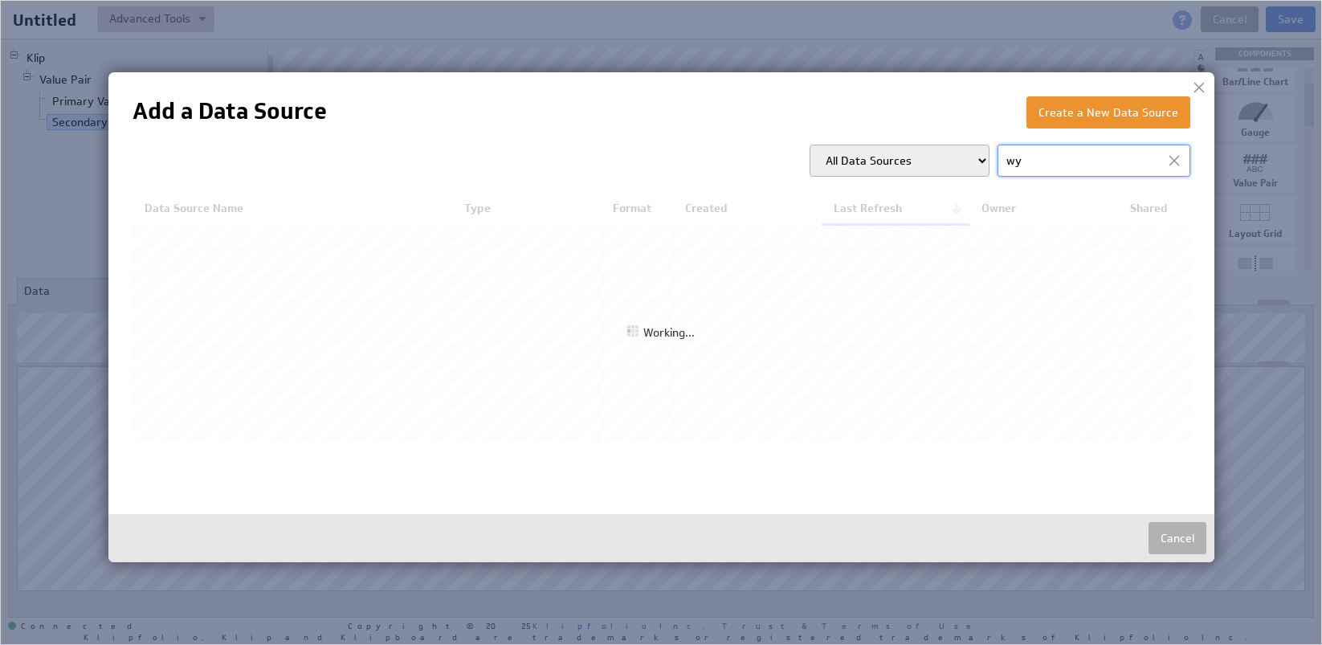
type input "w"
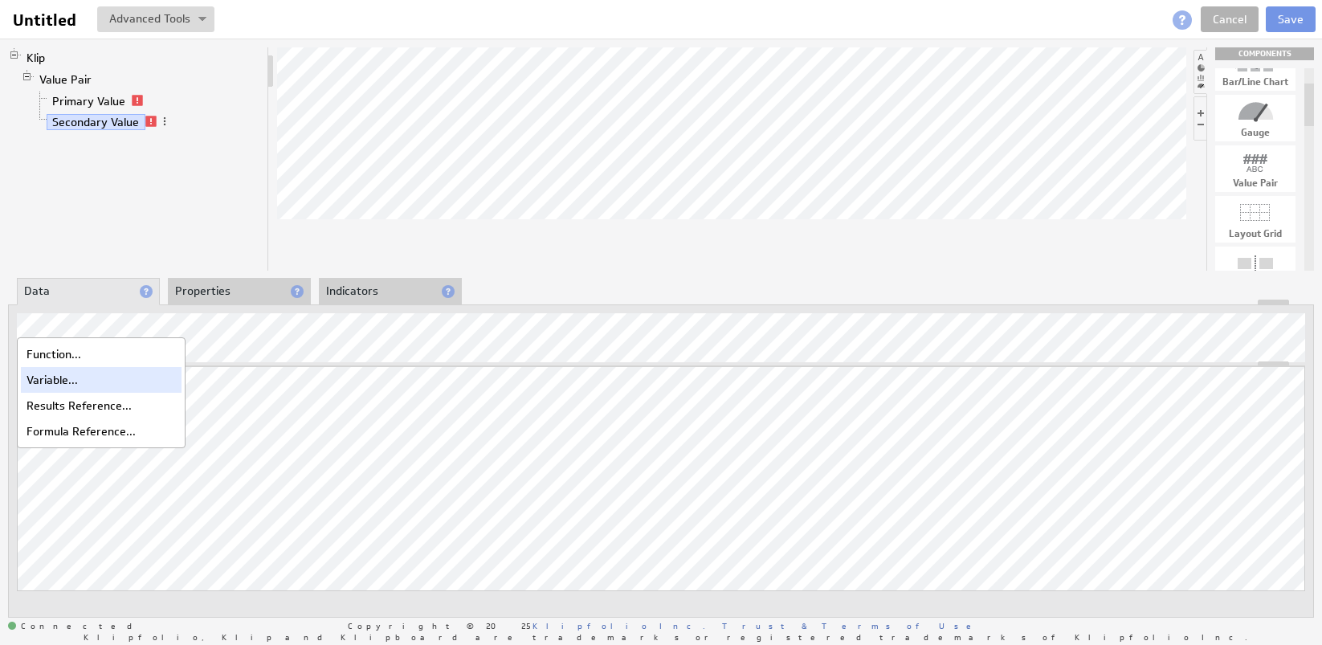
click at [62, 373] on div "Variable..." at bounding box center [101, 380] width 161 height 26
